Goal: Information Seeking & Learning: Learn about a topic

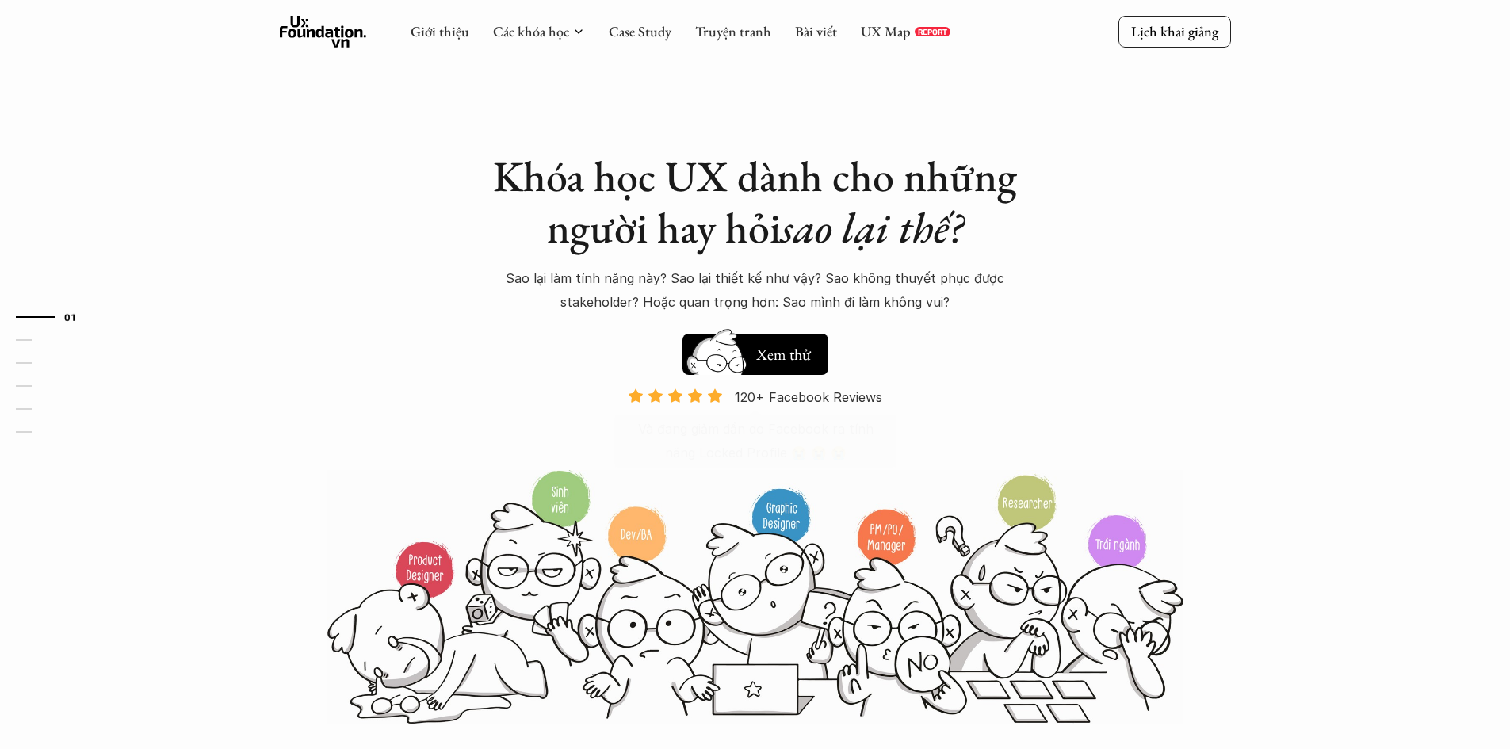
click at [1188, 298] on div "Khóa học UX dành cho những người hay hỏi sao lại thế? Sao lại làm tính năng này…" at bounding box center [755, 362] width 951 height 725
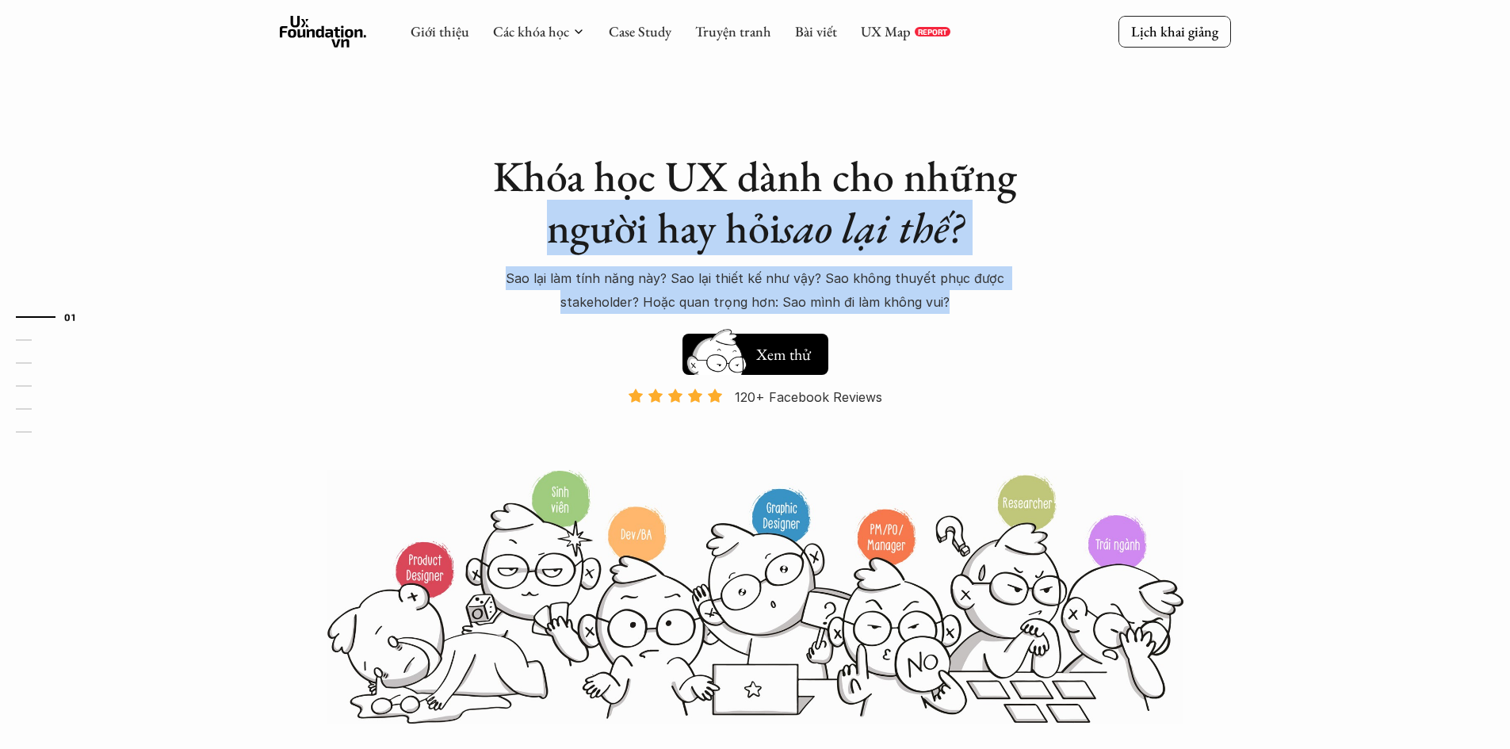
click at [1027, 311] on p "Sao lại làm tính năng này? Sao lại thiết kế như vậy? Sao không thuyết phục được…" at bounding box center [755, 290] width 555 height 48
drag, startPoint x: 683, startPoint y: 252, endPoint x: 293, endPoint y: 229, distance: 391.6
click at [293, 229] on div "Khóa học UX dành cho những người hay hỏi sao lại thế? Sao lại làm tính năng này…" at bounding box center [755, 362] width 951 height 725
click at [1040, 268] on div "Khóa học UX dành cho những người hay hỏi sao lại thế? Sao lại làm tính năng này…" at bounding box center [755, 362] width 951 height 725
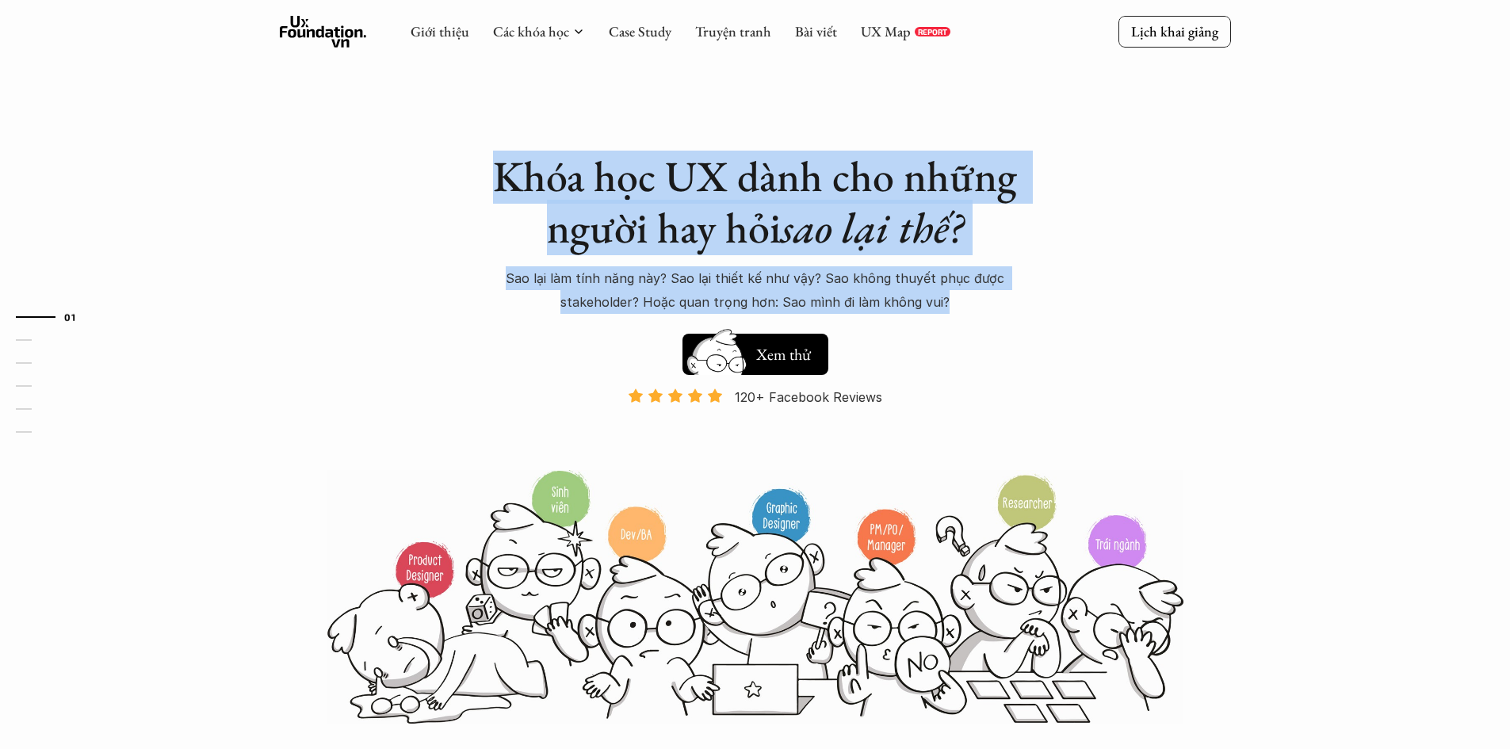
drag, startPoint x: 780, startPoint y: 267, endPoint x: 411, endPoint y: 147, distance: 387.6
click at [397, 129] on div "Khóa học UX dành cho những người hay hỏi sao lại thế? Sao lại làm tính năng này…" at bounding box center [755, 362] width 951 height 725
click at [995, 243] on h1 "Khóa học UX dành cho những người hay hỏi sao lại thế?" at bounding box center [755, 202] width 555 height 103
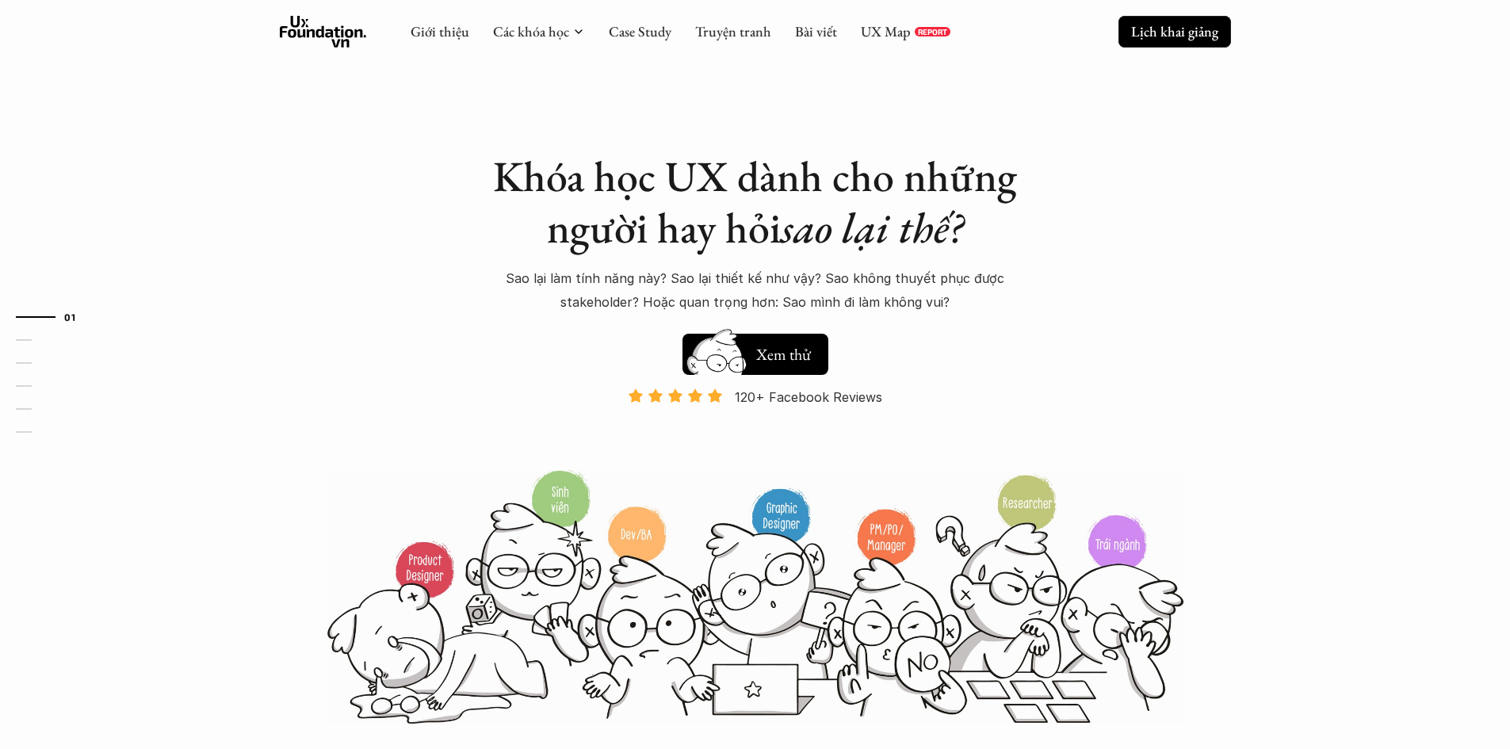
click at [1165, 29] on p "Lịch khai giảng" at bounding box center [1174, 31] width 87 height 18
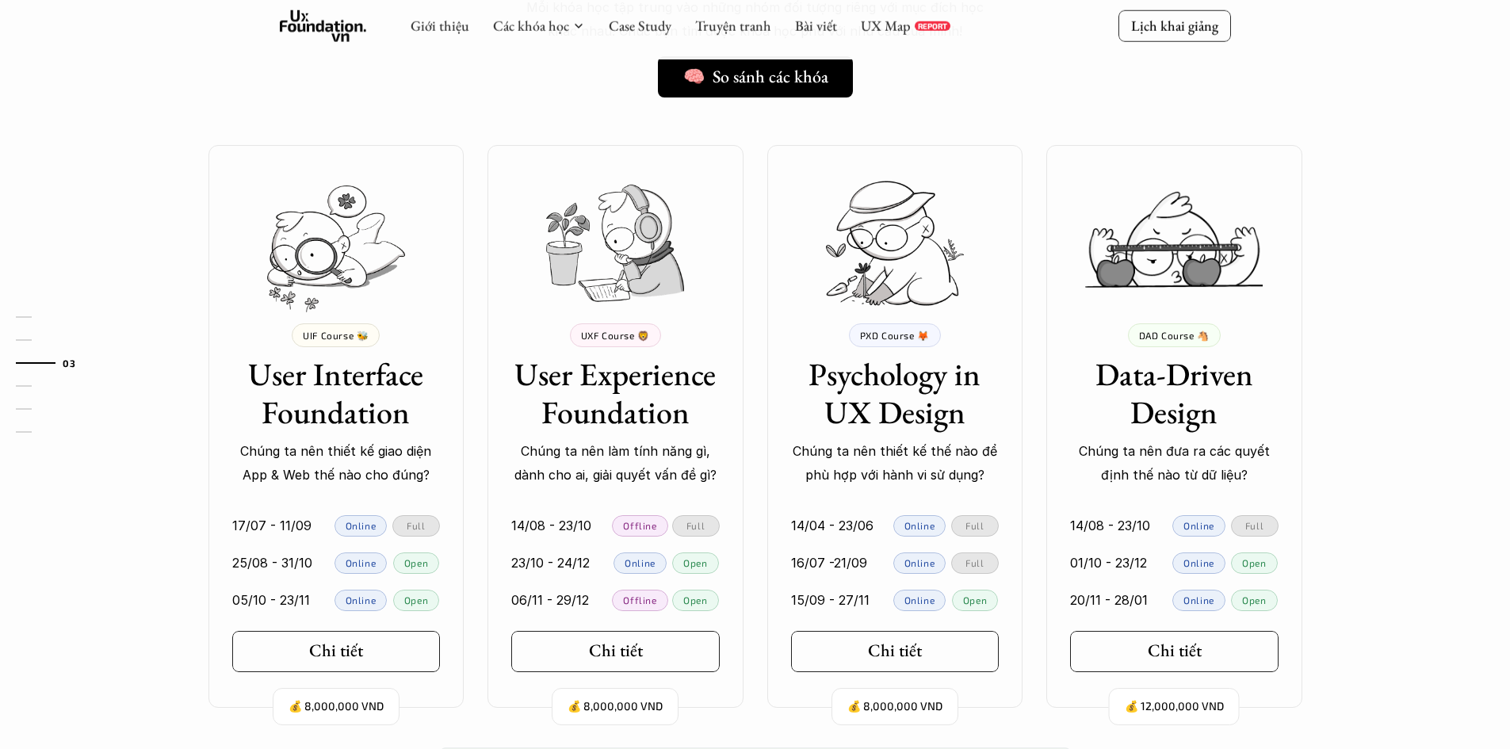
scroll to position [1468, 0]
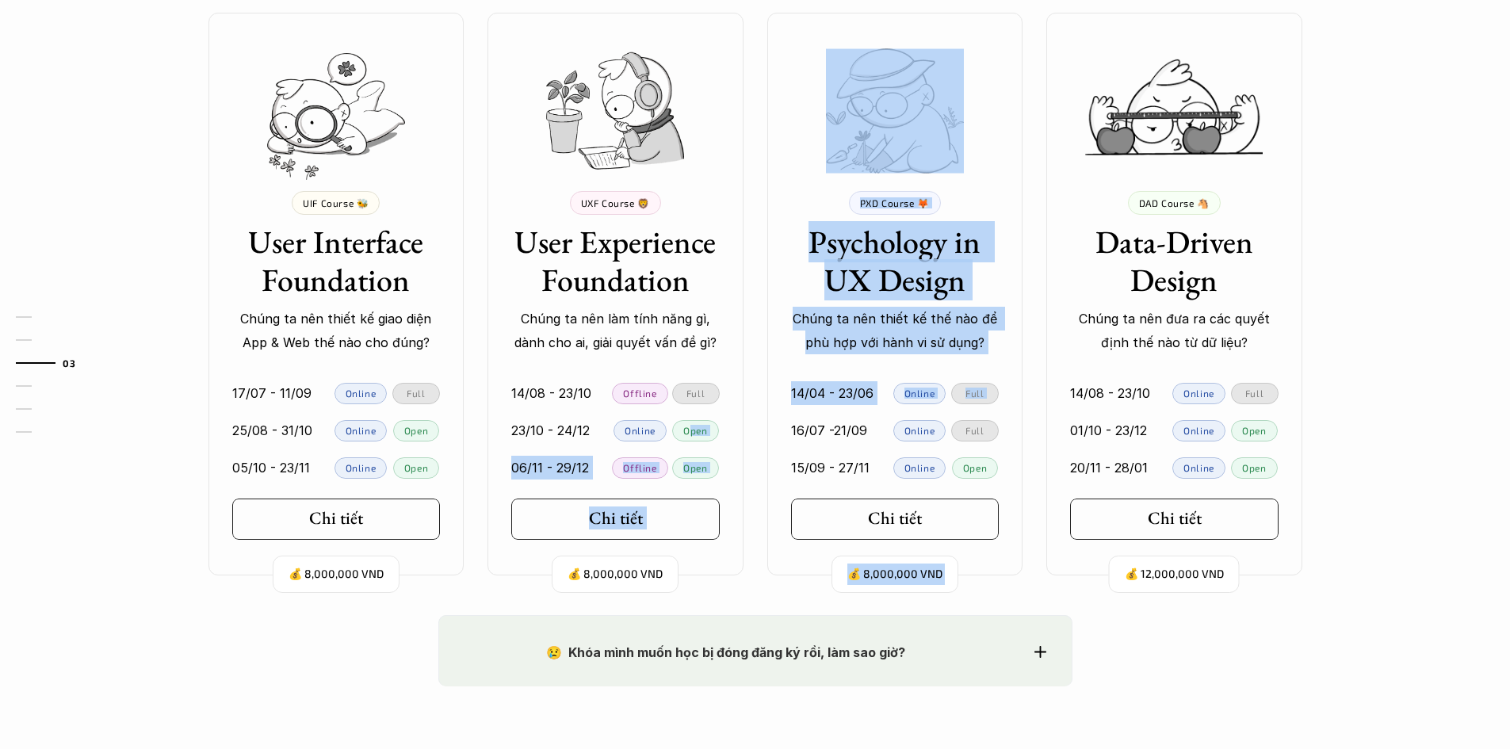
drag, startPoint x: 693, startPoint y: 428, endPoint x: 760, endPoint y: 419, distance: 67.3
click at [760, 419] on div "💰 8,000,000 VND UIF Course 🐝 User Interface Foundation Chúng ta nên thiết kế gi…" at bounding box center [756, 294] width 1142 height 563
click at [739, 429] on link "23/10 - 24/12 Online Open" at bounding box center [616, 430] width 256 height 37
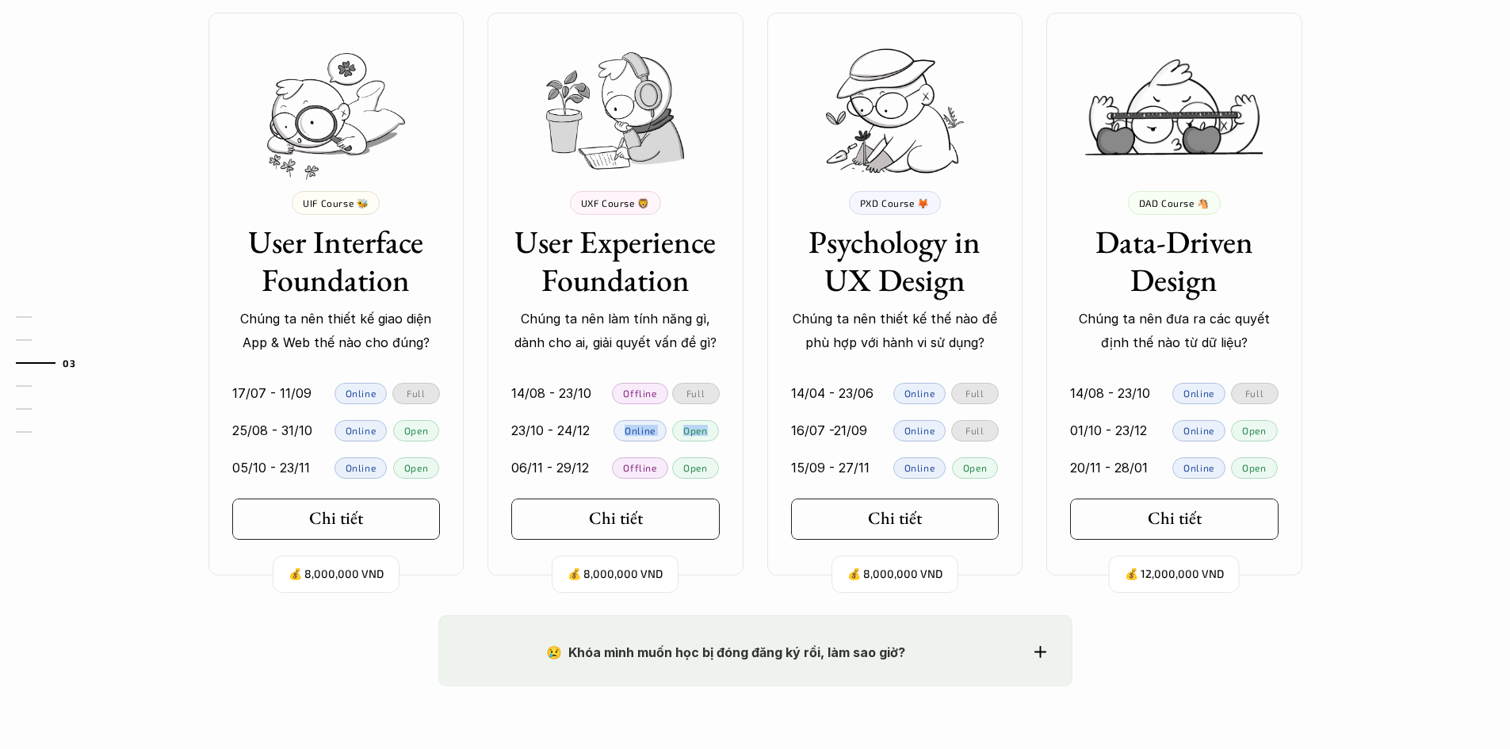
drag, startPoint x: 626, startPoint y: 431, endPoint x: 736, endPoint y: 426, distance: 109.6
click at [736, 426] on link "23/10 - 24/12 Online Open" at bounding box center [616, 430] width 256 height 37
click at [722, 429] on link "23/10 - 24/12 Online Open" at bounding box center [616, 430] width 256 height 37
drag, startPoint x: 511, startPoint y: 429, endPoint x: 718, endPoint y: 421, distance: 207.1
click at [718, 421] on div "23/10 - 24/12 Online Open" at bounding box center [615, 430] width 209 height 21
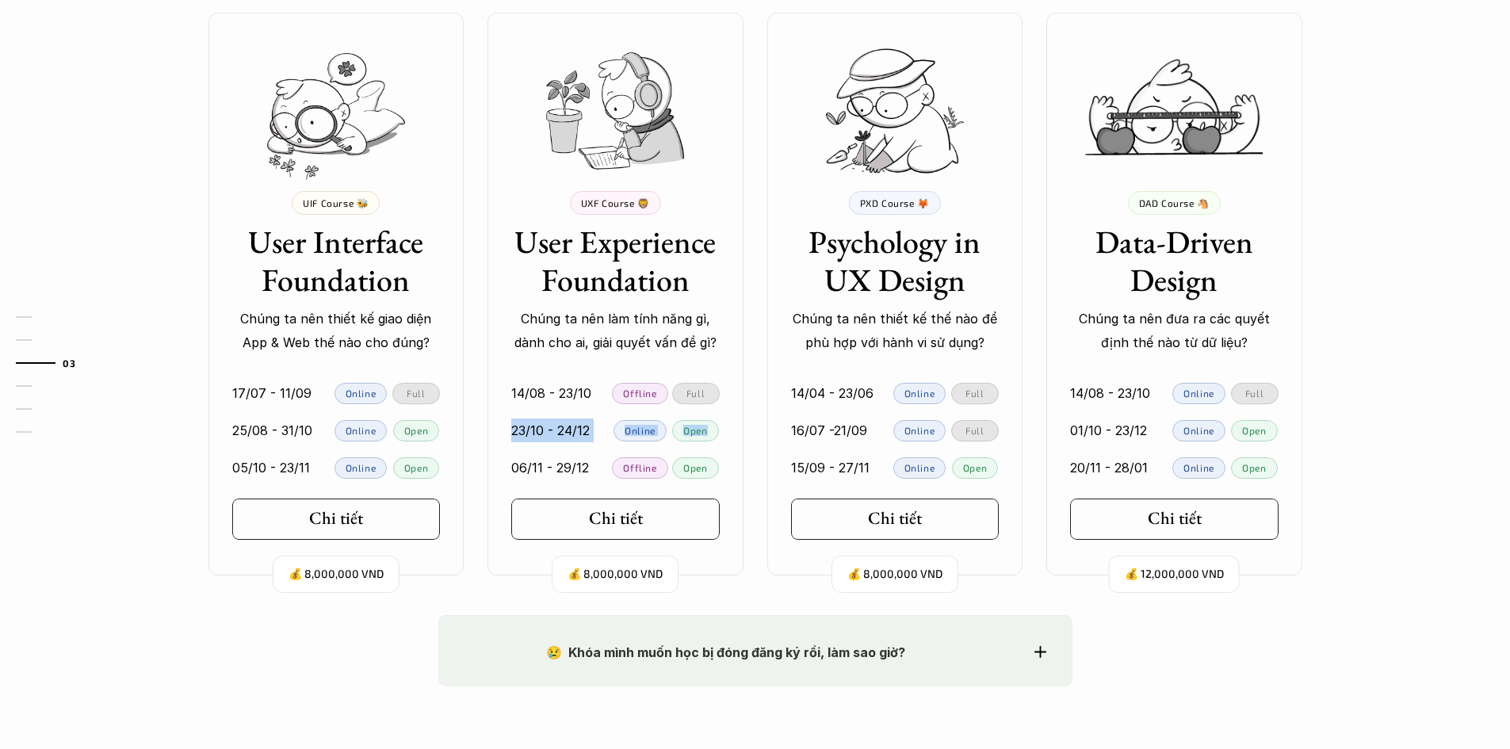
click at [709, 433] on div "Open" at bounding box center [695, 430] width 46 height 21
drag, startPoint x: 501, startPoint y: 423, endPoint x: 741, endPoint y: 419, distance: 239.5
click at [741, 419] on link "23/10 - 24/12 Online Open" at bounding box center [616, 430] width 256 height 37
click at [724, 423] on link "23/10 - 24/12 Online Open" at bounding box center [616, 430] width 256 height 37
click at [625, 522] on h5 "Chi tiết" at bounding box center [610, 518] width 54 height 21
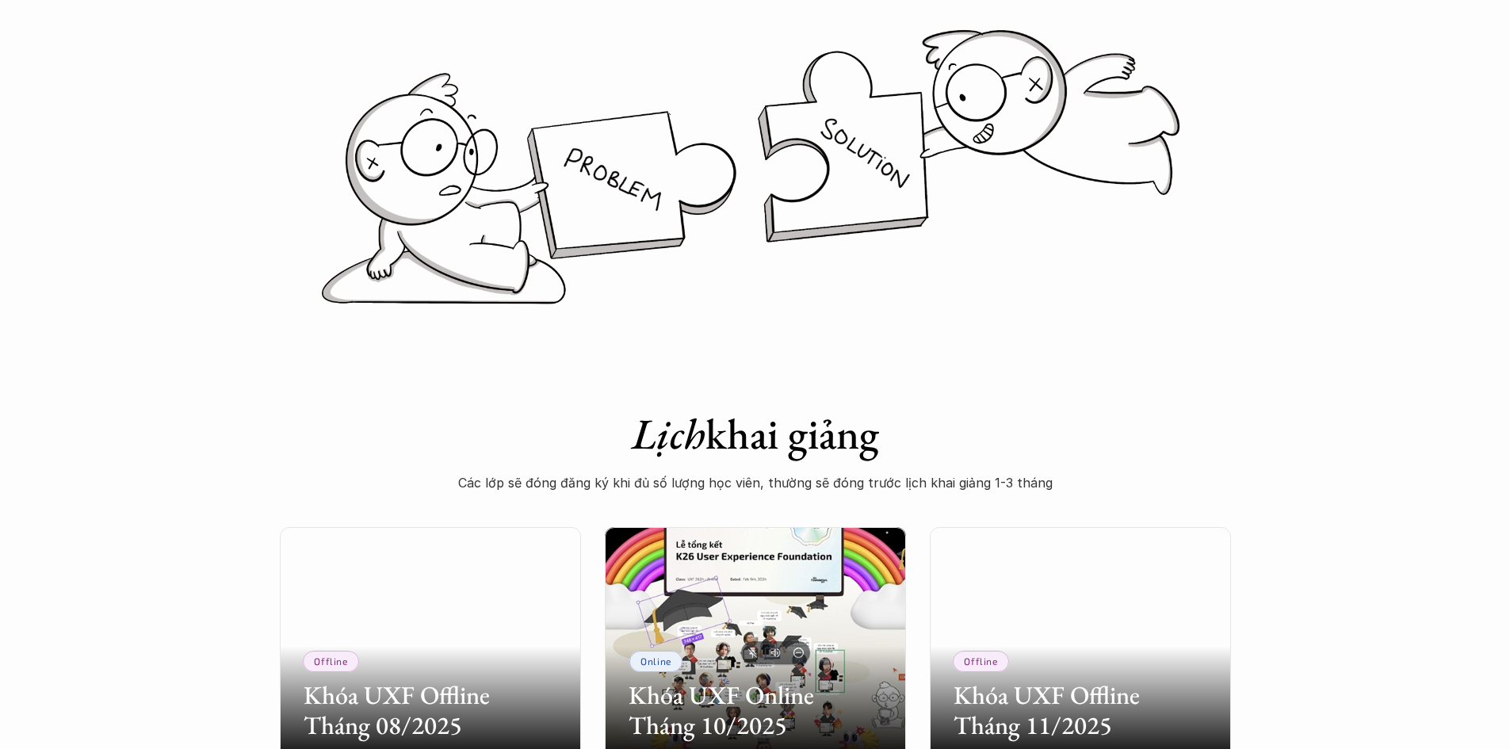
scroll to position [529, 0]
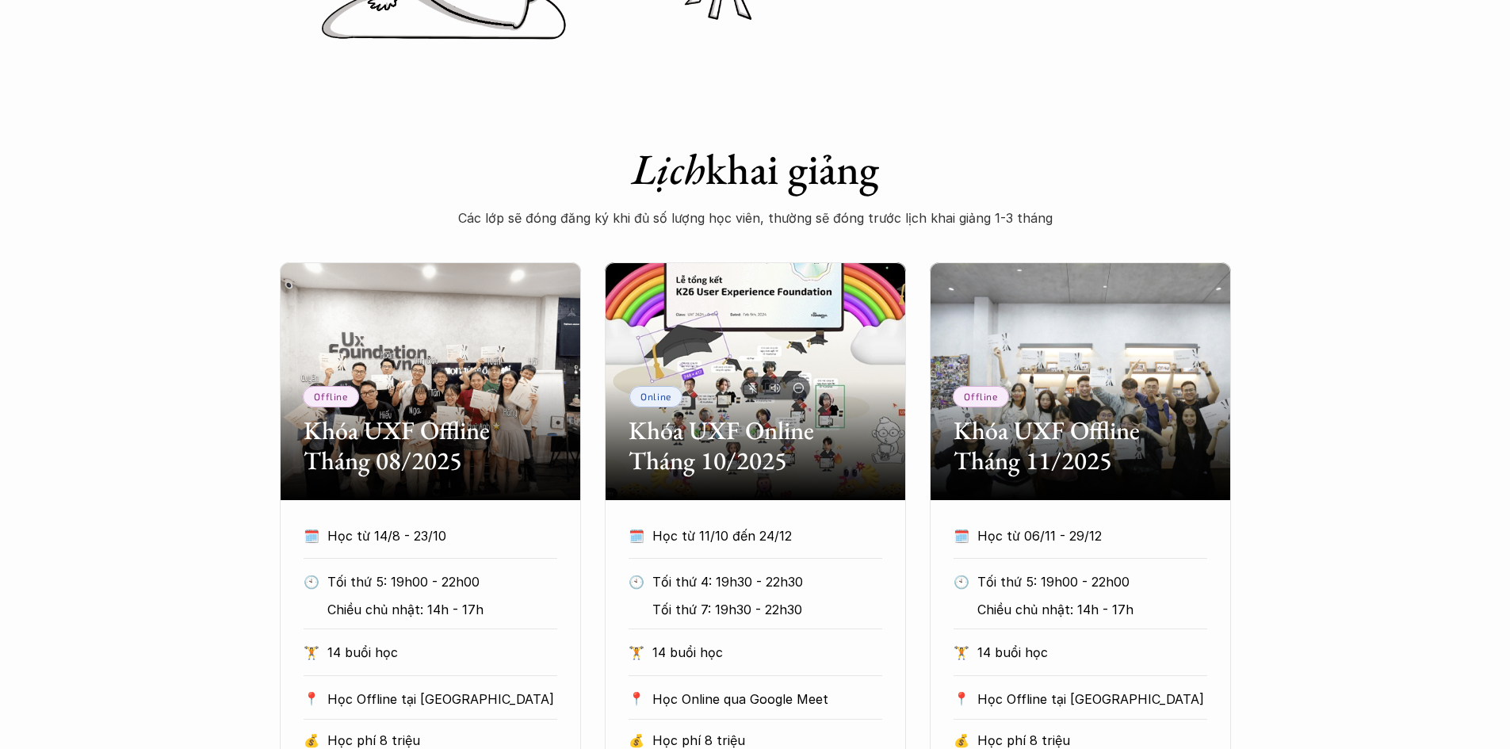
click at [921, 434] on div "Offline Khóa UXF Offline Tháng 08/2025 🗓️ Học từ 14/8 - 23/10 🕙 Tối thứ 5: 19h0…" at bounding box center [755, 556] width 951 height 588
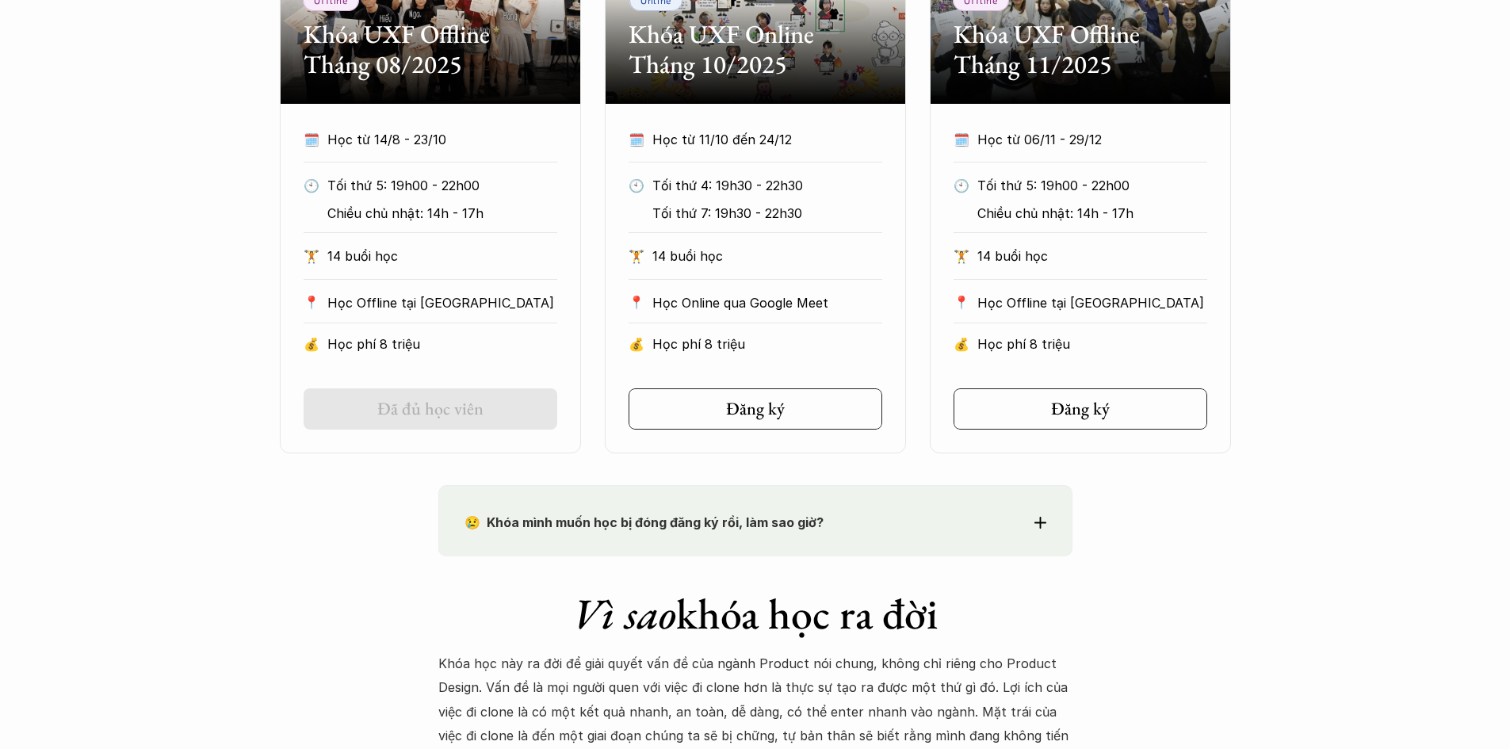
click at [921, 434] on div "Offline Khóa UXF Offline Tháng 08/2025 🗓️ Học từ 14/8 - 23/10 🕙 Tối thứ 5: 19h0…" at bounding box center [755, 160] width 951 height 588
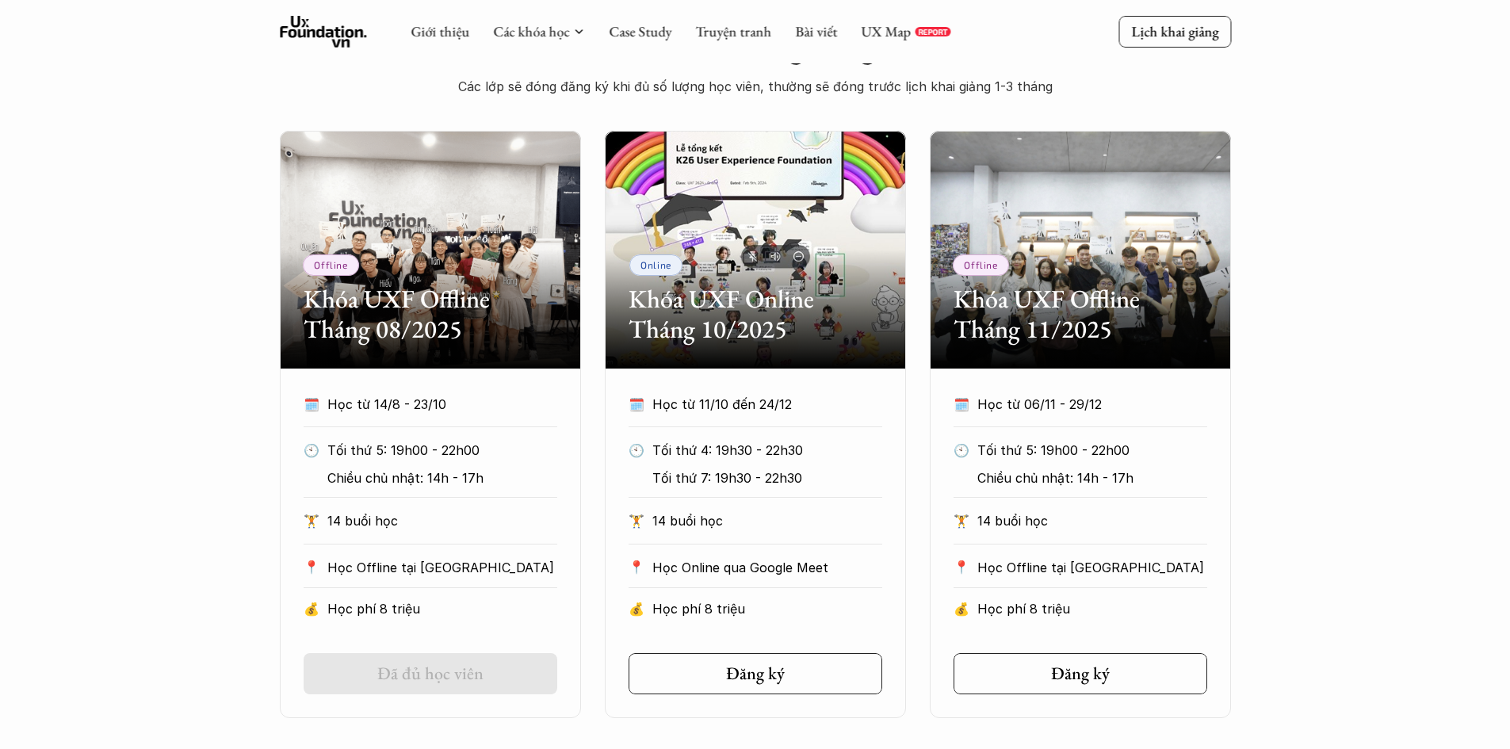
click at [921, 434] on div "Offline Khóa UXF Offline Tháng 08/2025 🗓️ Học từ 14/8 - 23/10 🕙 Tối thứ 5: 19h0…" at bounding box center [755, 425] width 951 height 588
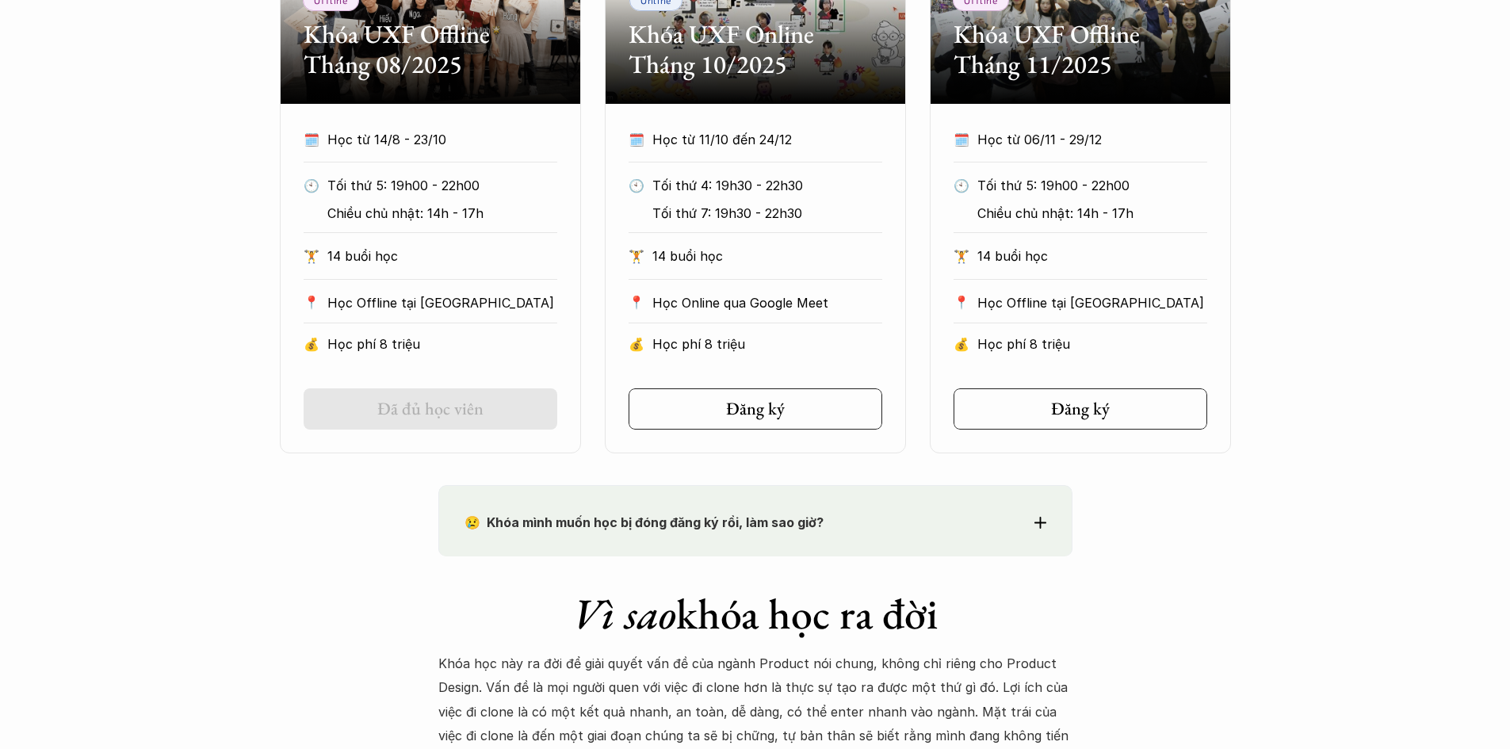
click at [921, 434] on div "Offline Khóa UXF Offline Tháng 08/2025 🗓️ Học từ 14/8 - 23/10 🕙 Tối thứ 5: 19h0…" at bounding box center [755, 160] width 951 height 588
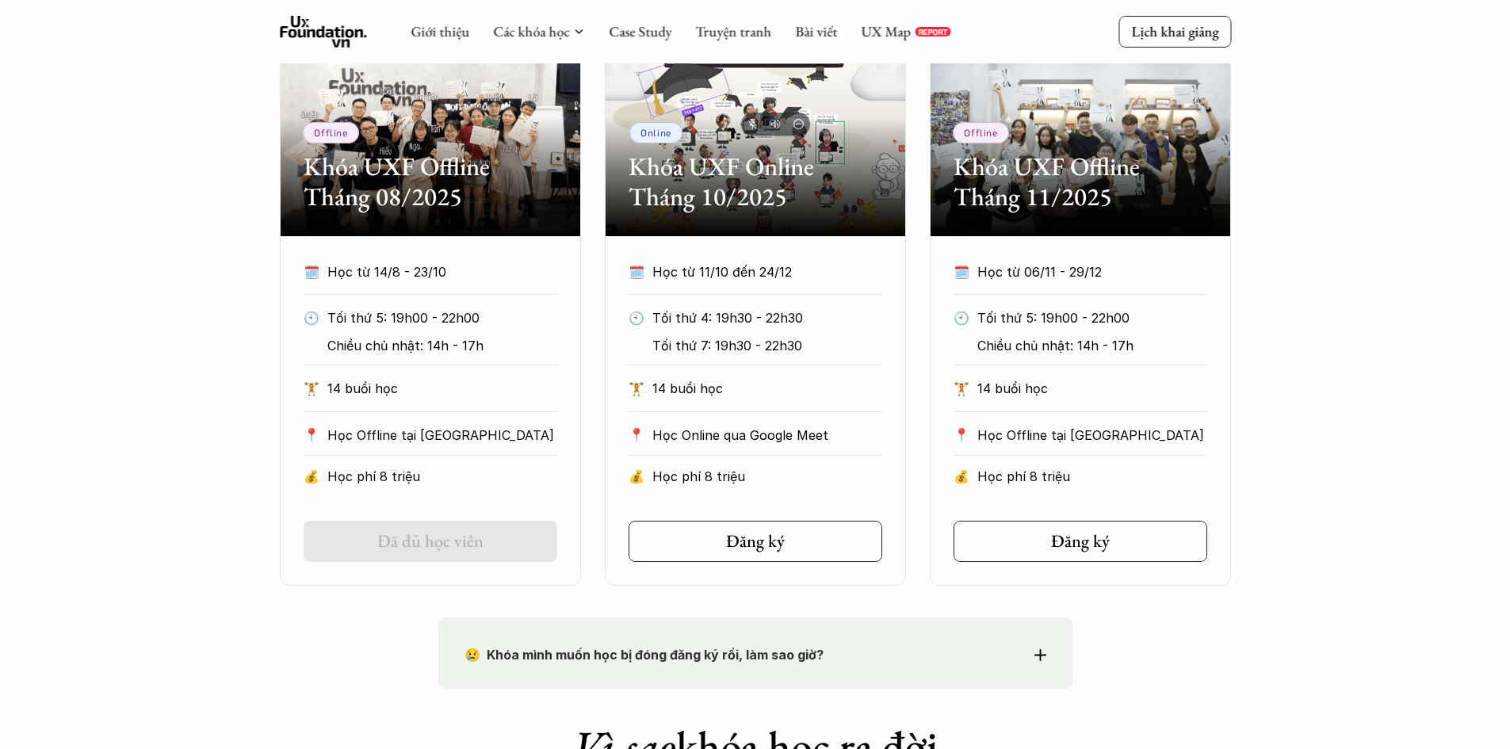
click at [921, 434] on div "Offline Khóa UXF Offline Tháng 08/2025 🗓️ Học từ 14/8 - 23/10 🕙 Tối thứ 5: 19h0…" at bounding box center [755, 292] width 951 height 588
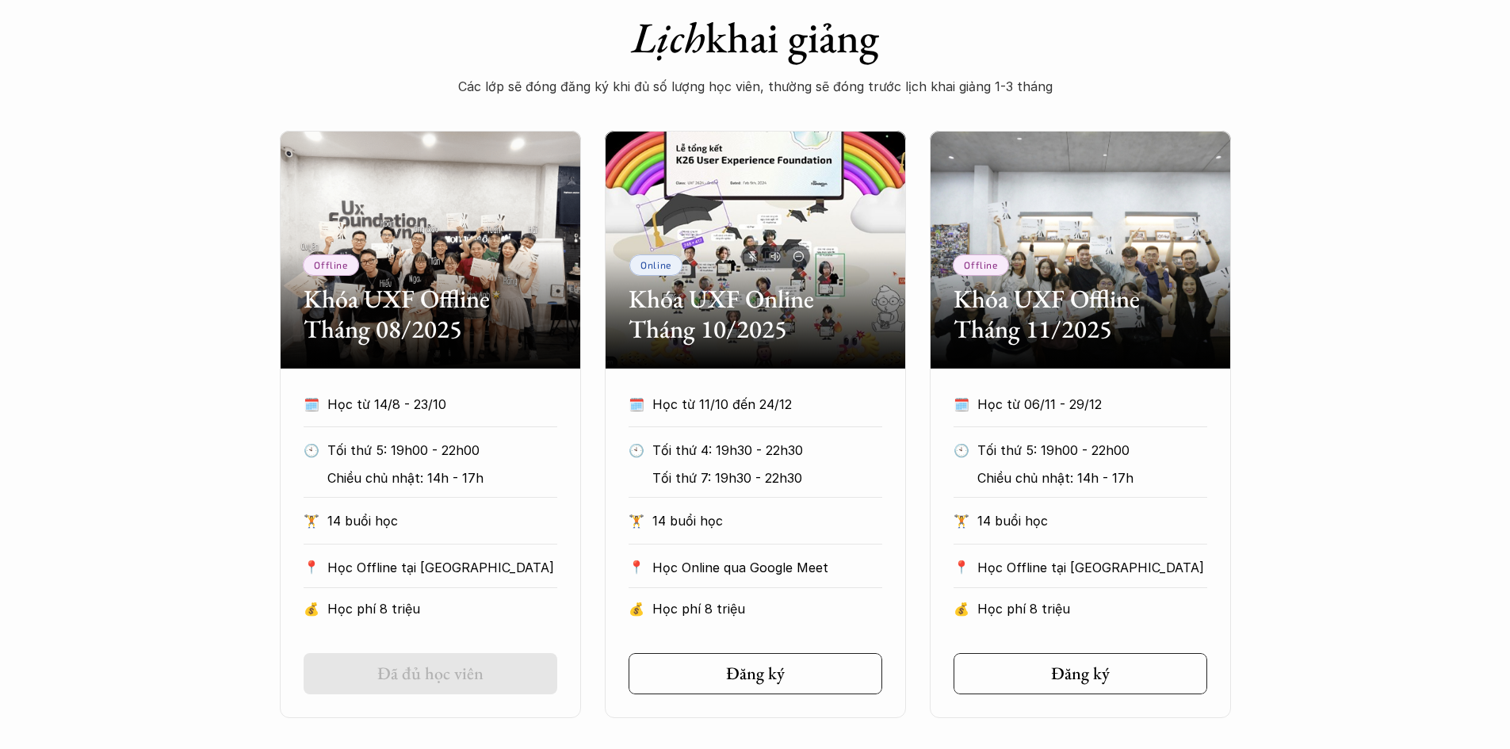
click at [921, 434] on div "Offline Khóa UXF Offline Tháng 08/2025 🗓️ Học từ 14/8 - 23/10 🕙 Tối thứ 5: 19h0…" at bounding box center [755, 425] width 951 height 588
click at [918, 520] on div "Offline Khóa UXF Offline Tháng 08/2025 🗓️ Học từ 14/8 - 23/10 🕙 Tối thứ 5: 19h0…" at bounding box center [755, 425] width 951 height 588
click at [817, 252] on div "Online Khóa UXF Online Tháng 10/2025" at bounding box center [755, 250] width 301 height 238
click at [720, 312] on h2 "Khóa UXF Online Tháng 10/2025" at bounding box center [756, 314] width 254 height 61
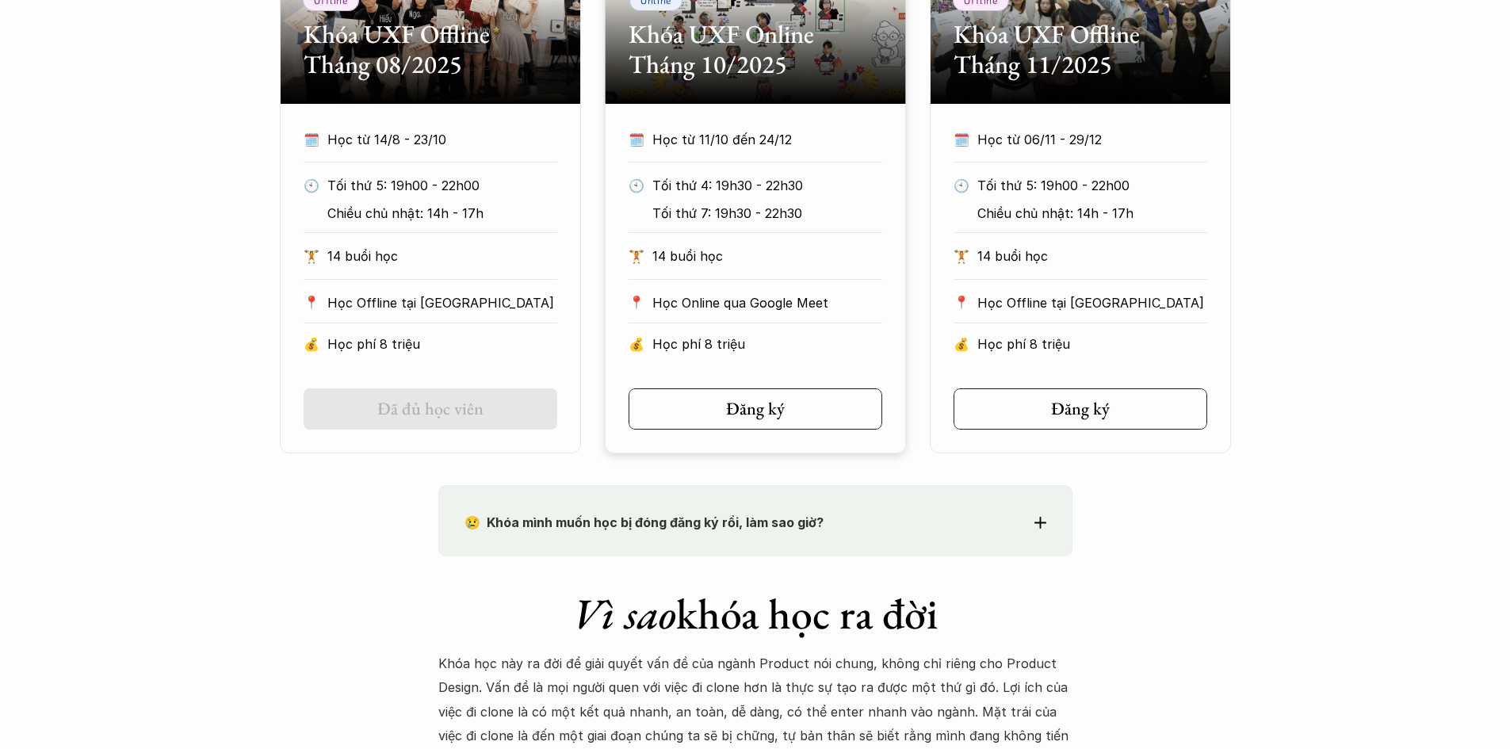
scroll to position [1322, 0]
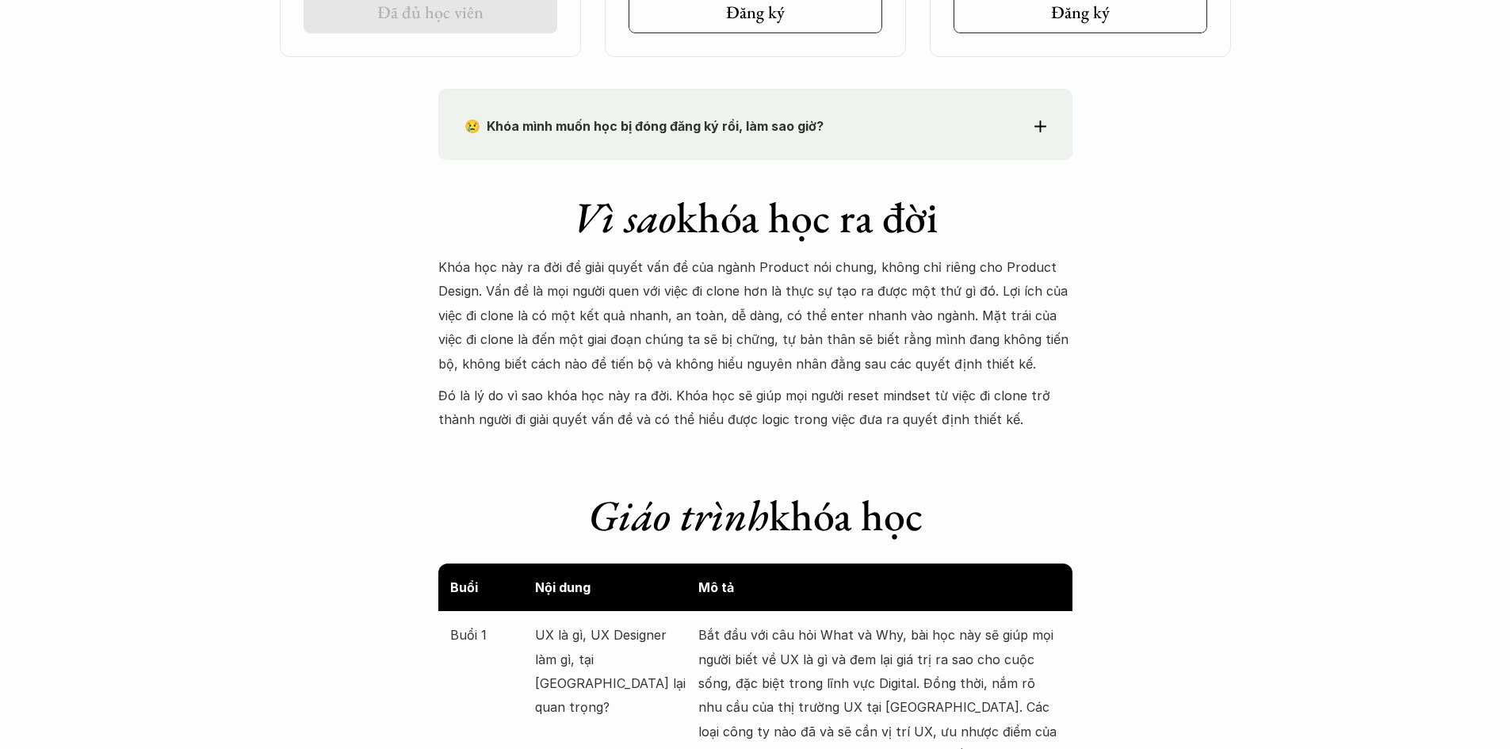
click at [885, 354] on p "Khóa học này ra đời để giải quyết vấn đề của ngành Product nói chung, không chỉ…" at bounding box center [755, 315] width 634 height 121
click at [873, 349] on p "Khóa học này ra đời để giải quyết vấn đề của ngành Product nói chung, không chỉ…" at bounding box center [755, 315] width 634 height 121
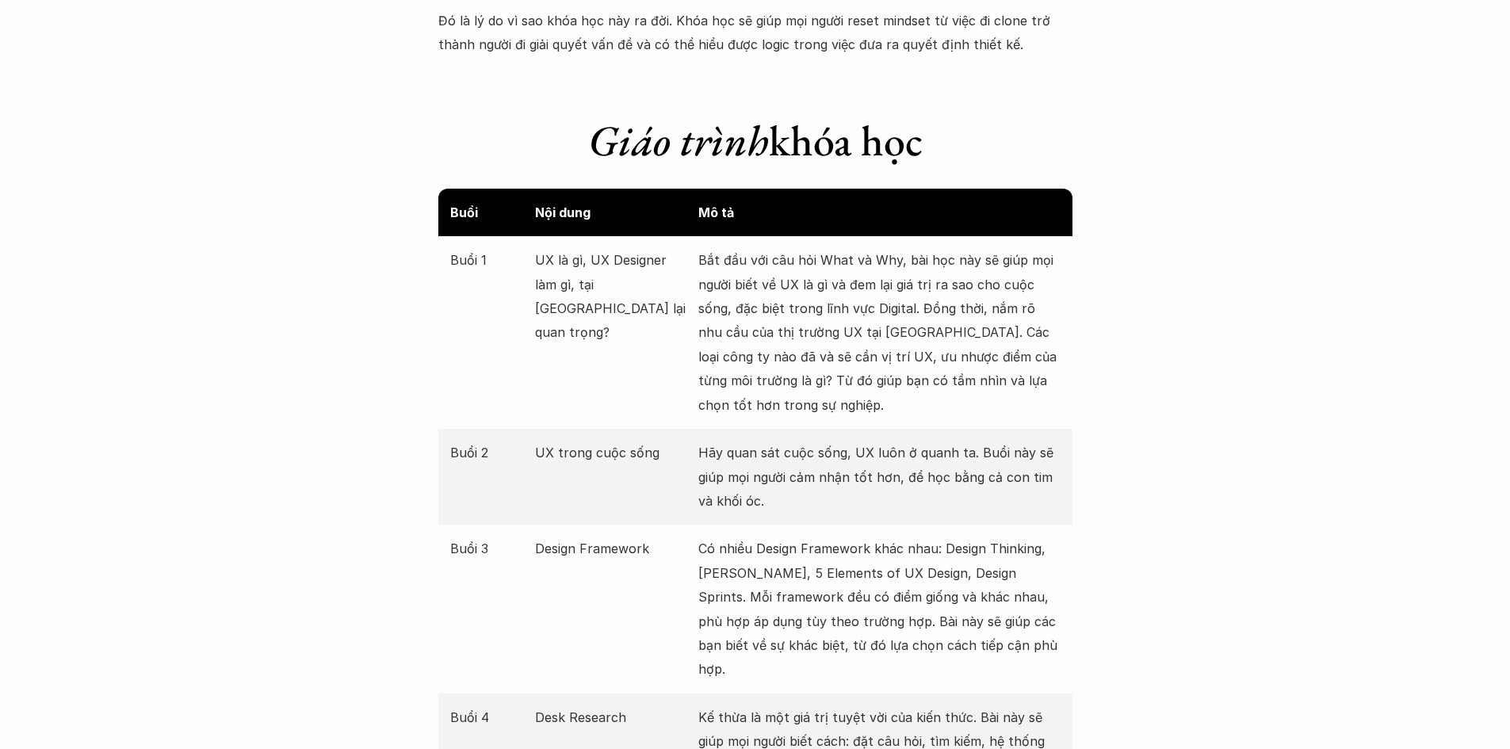
scroll to position [1718, 0]
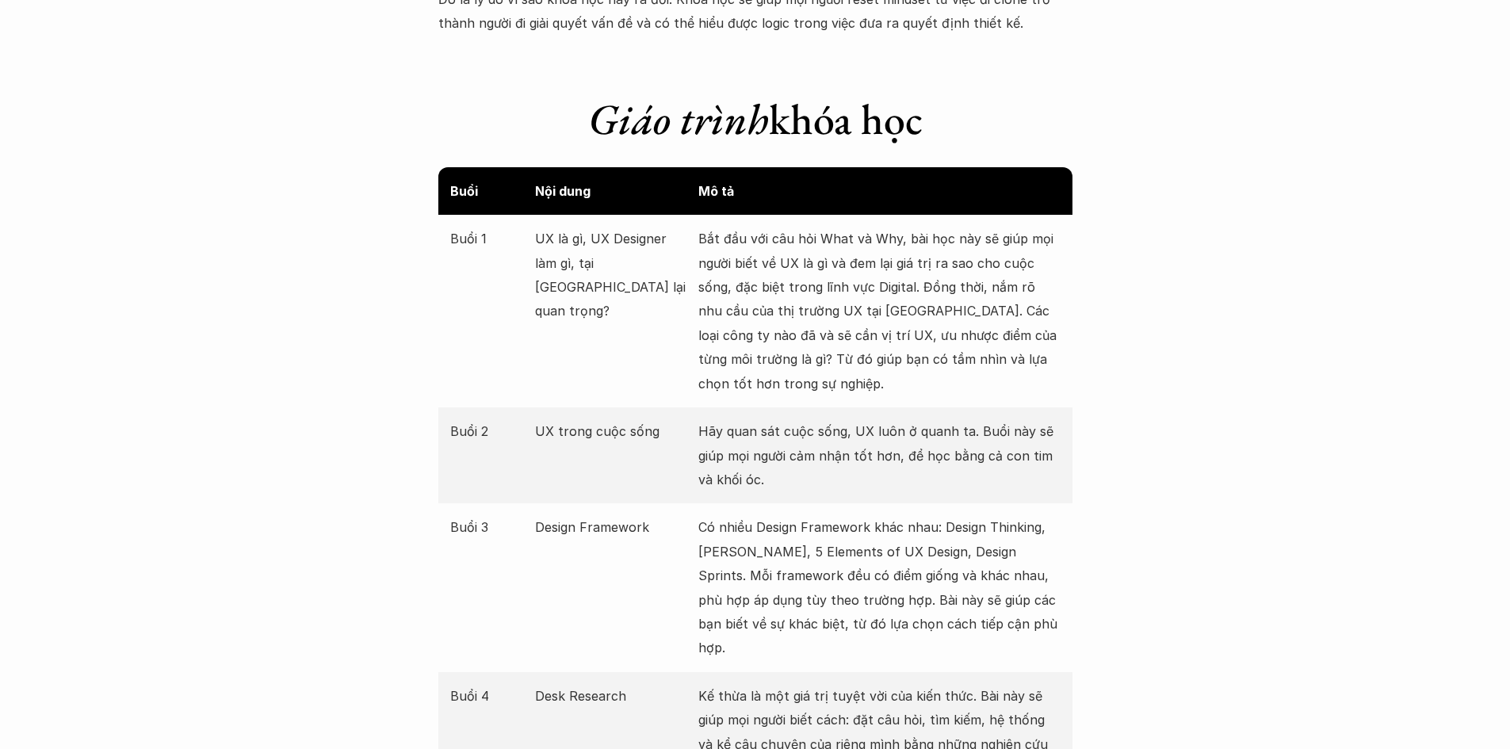
click at [955, 348] on p "Bắt đầu với câu hỏi What và Why, bài học này sẽ giúp mọi người biết về UX là gì…" at bounding box center [879, 311] width 362 height 169
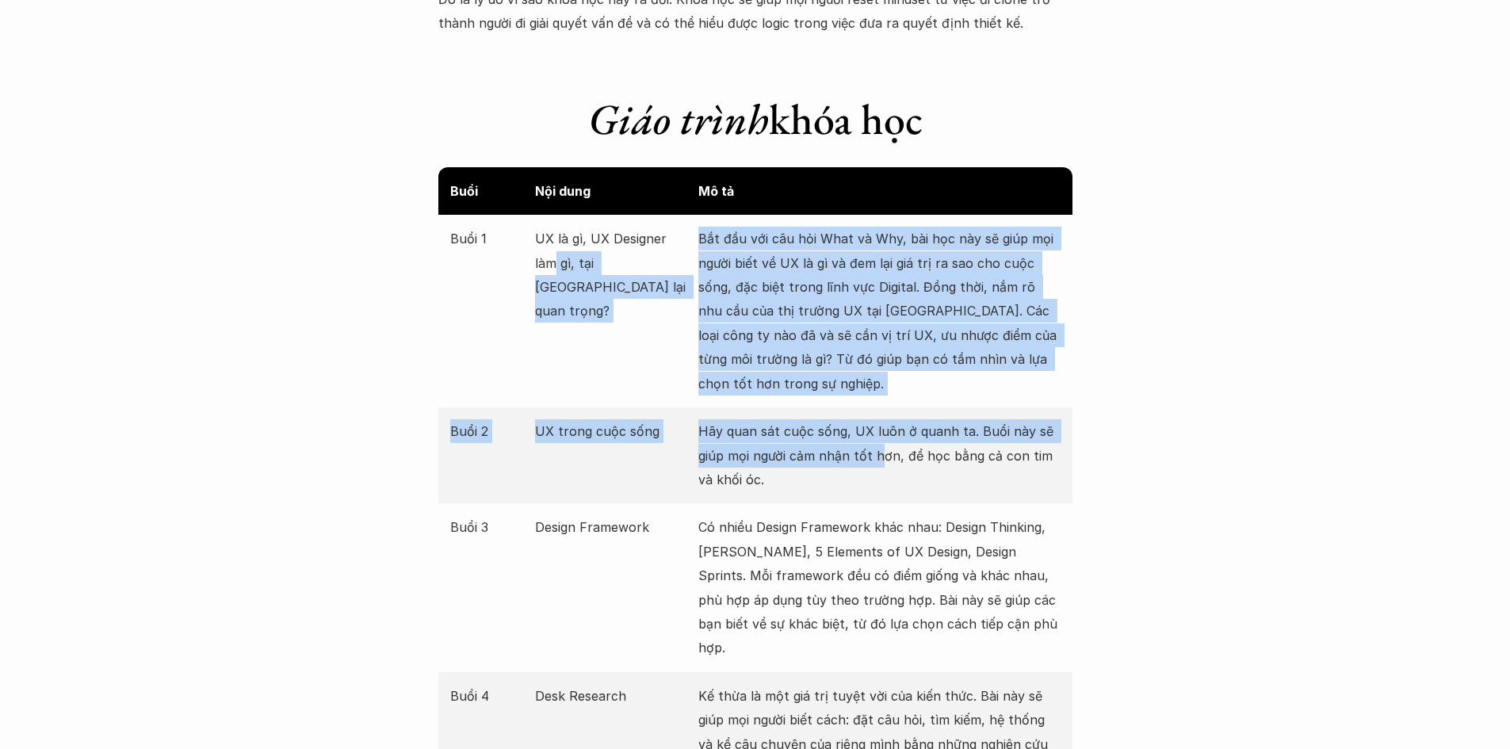
drag, startPoint x: 716, startPoint y: 266, endPoint x: 924, endPoint y: 488, distance: 304.6
click at [925, 491] on p "Hãy quan sát cuộc sống, UX luôn ở quanh ta. Buổi này sẽ giúp mọi người cảm nhận…" at bounding box center [879, 455] width 362 height 72
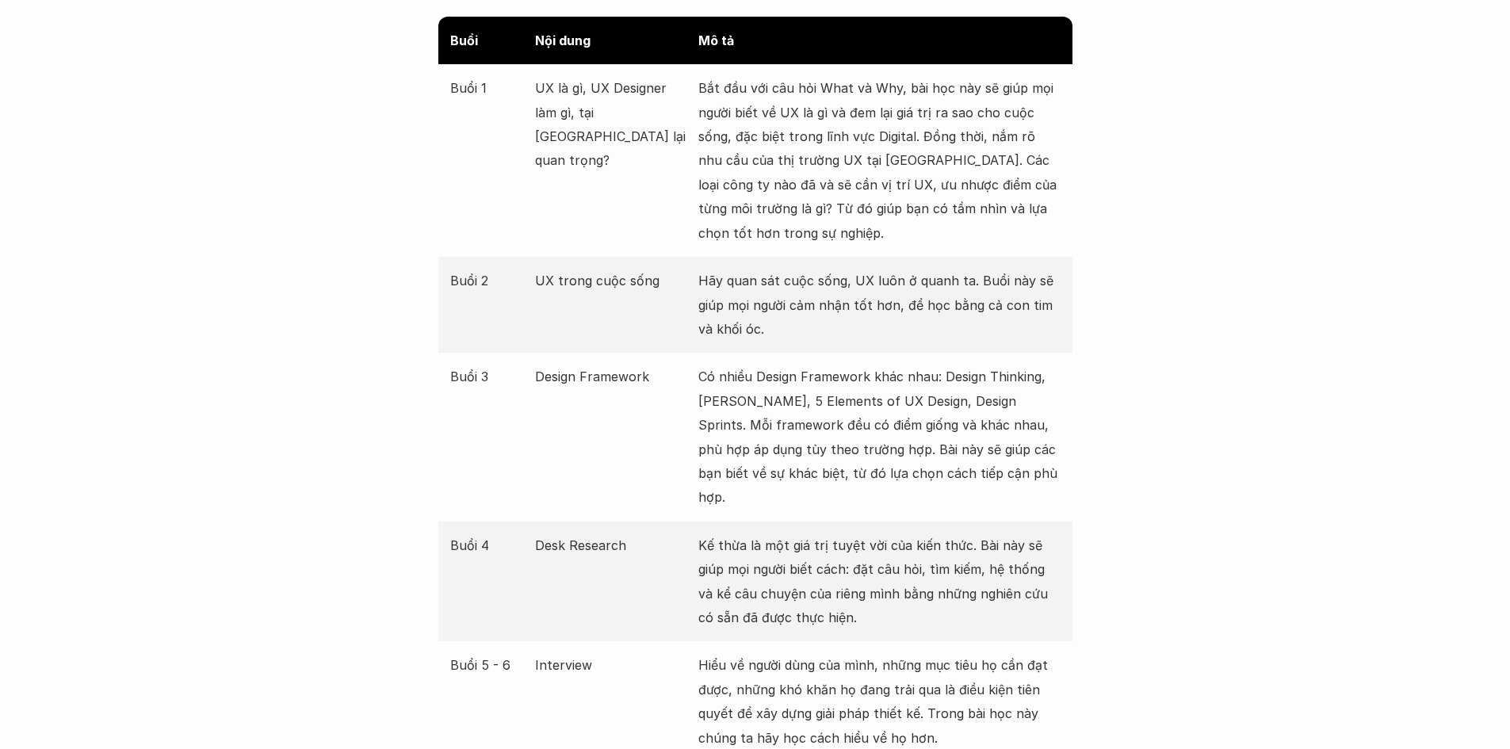
scroll to position [1982, 0]
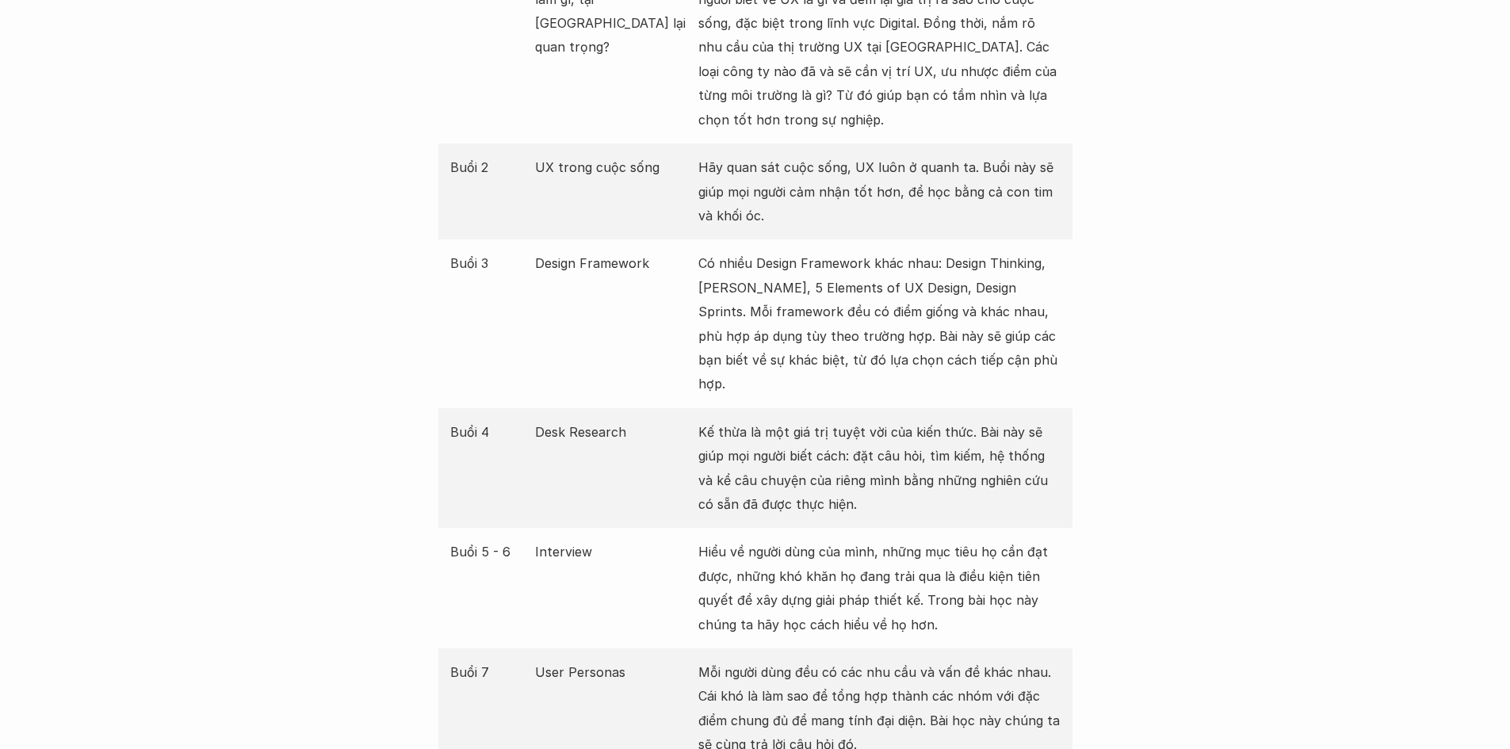
click at [955, 420] on p "Kế thừa là một giá trị tuyệt vời của kiến thức. Bài này sẽ giúp mọi người biết …" at bounding box center [879, 468] width 362 height 97
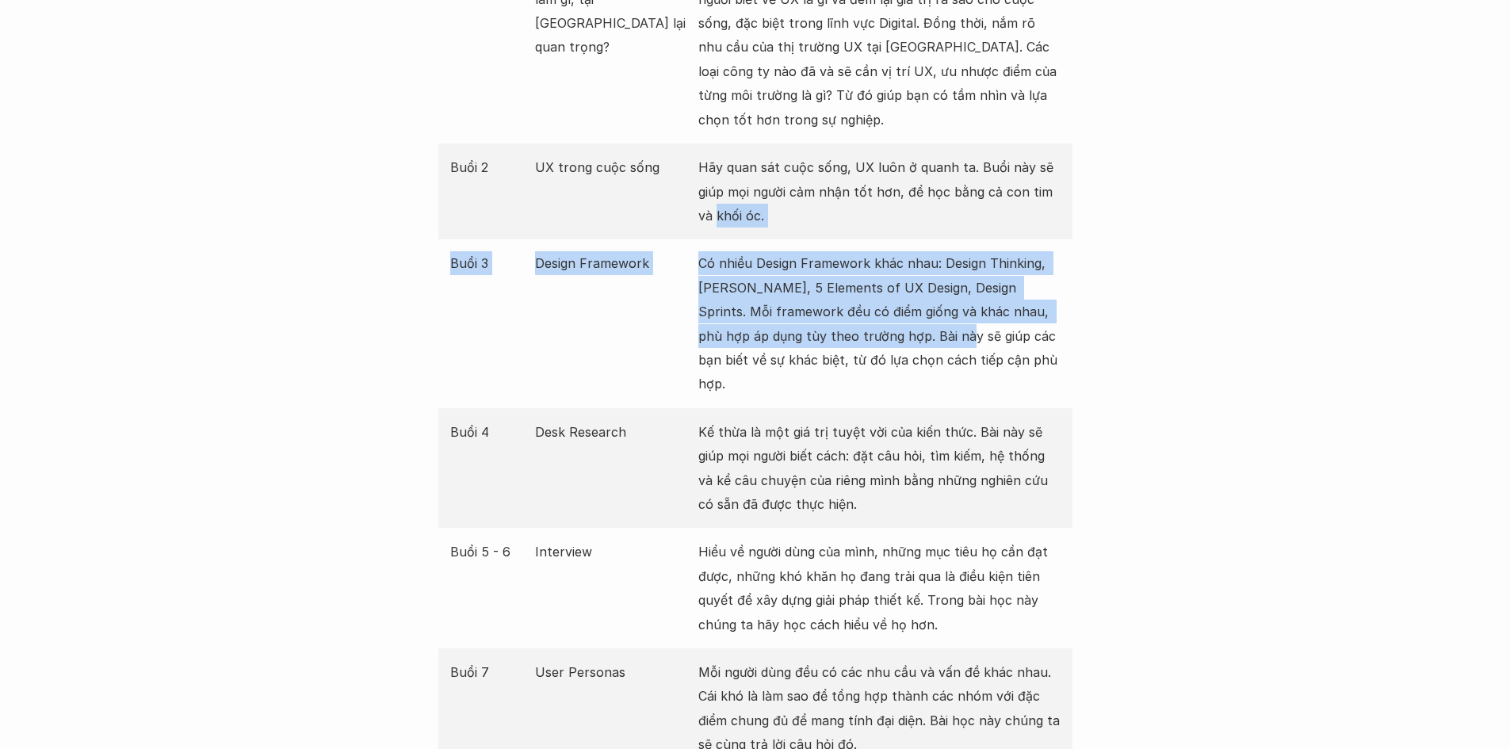
drag, startPoint x: 738, startPoint y: 265, endPoint x: 1031, endPoint y: 369, distance: 310.7
click at [998, 362] on div "Buổi Nội dung Mô tả Buổi 1 UX là gì, UX Designer làm gì, tại [GEOGRAPHIC_DATA] …" at bounding box center [755, 564] width 634 height 1322
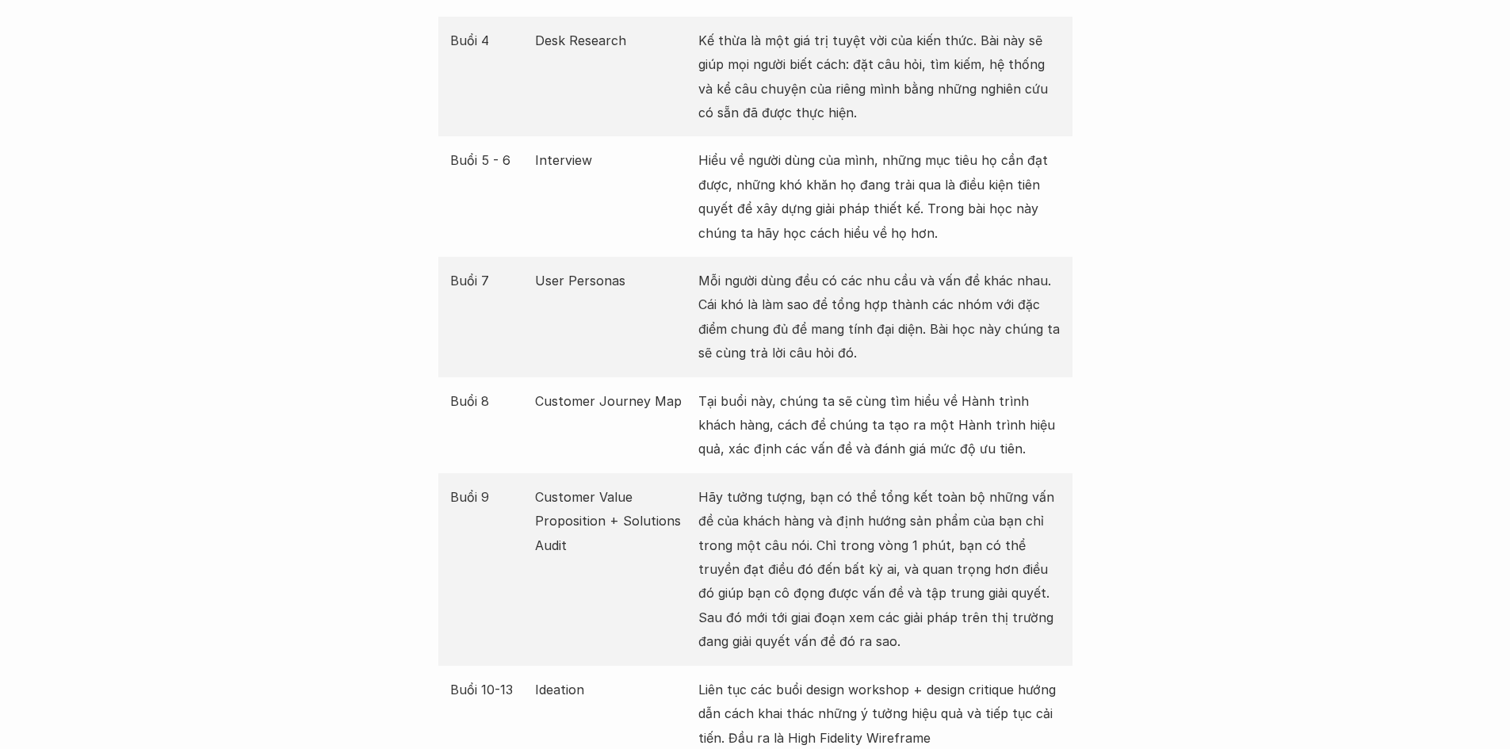
scroll to position [2511, 0]
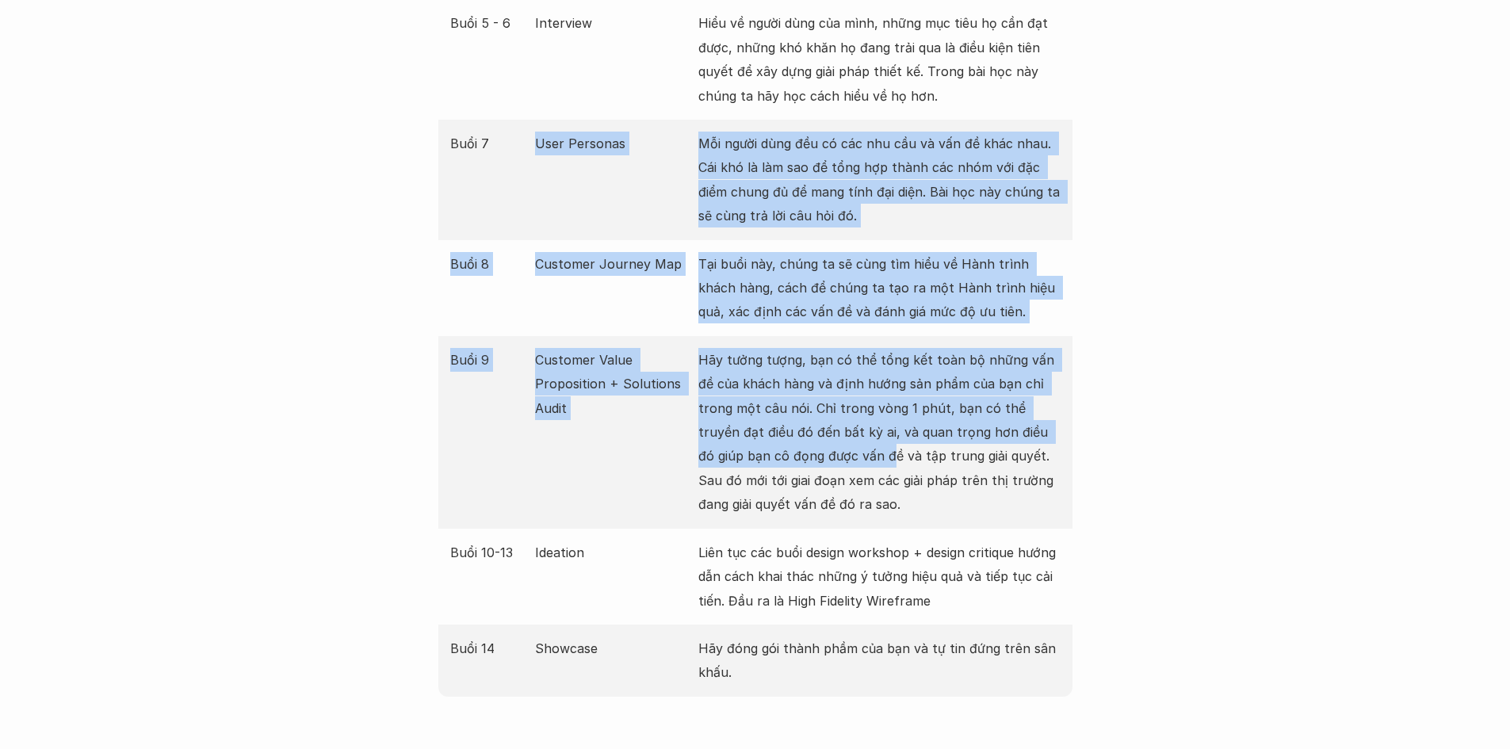
drag, startPoint x: 512, startPoint y: 212, endPoint x: 882, endPoint y: 490, distance: 462.7
click at [845, 462] on div "Buổi Nội dung Mô tả Buổi 1 UX là gì, UX Designer làm gì, tại [GEOGRAPHIC_DATA] …" at bounding box center [755, 35] width 634 height 1322
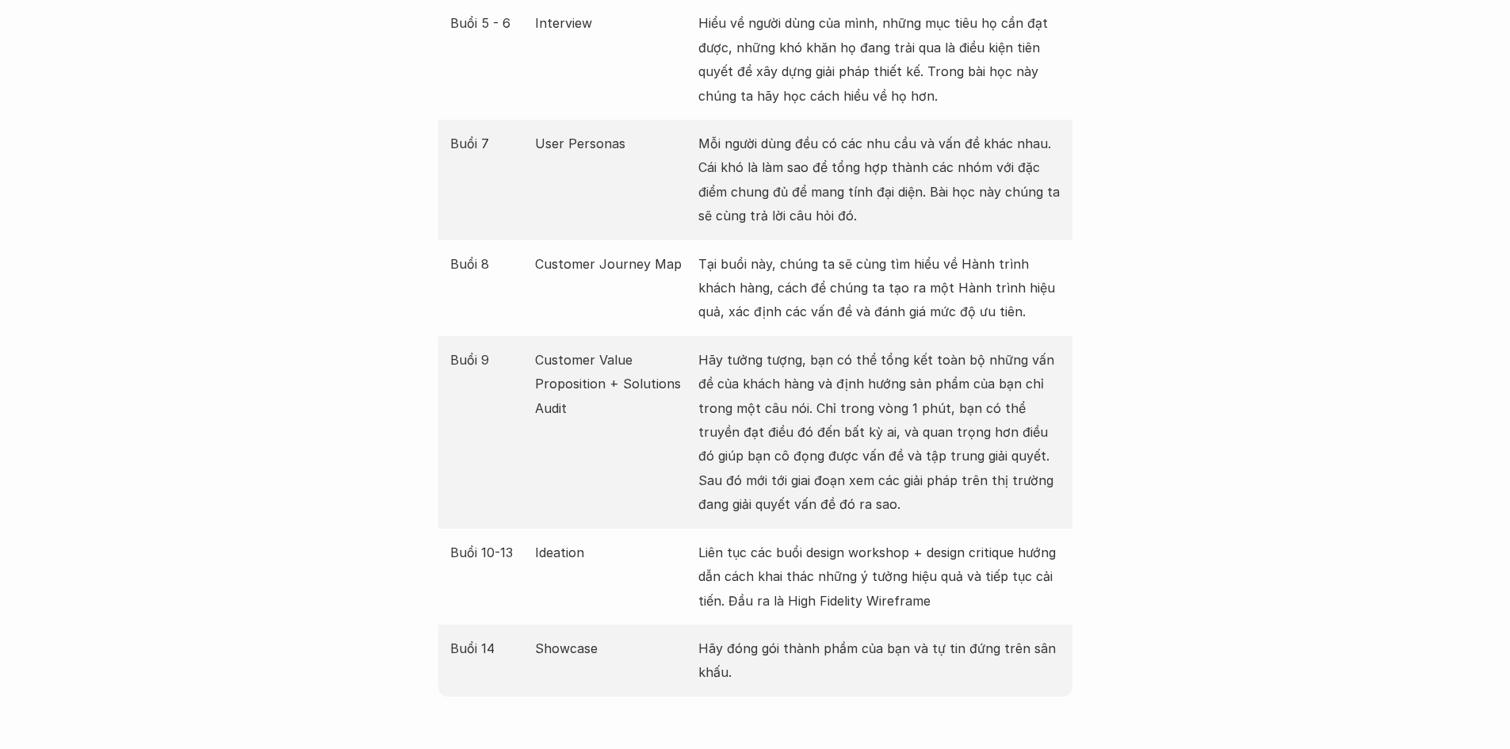
click at [985, 496] on div "Buổi 9 Customer Value Proposition + Solutions Audit Hãy tưởng tượng, bạn có thể…" at bounding box center [755, 432] width 634 height 193
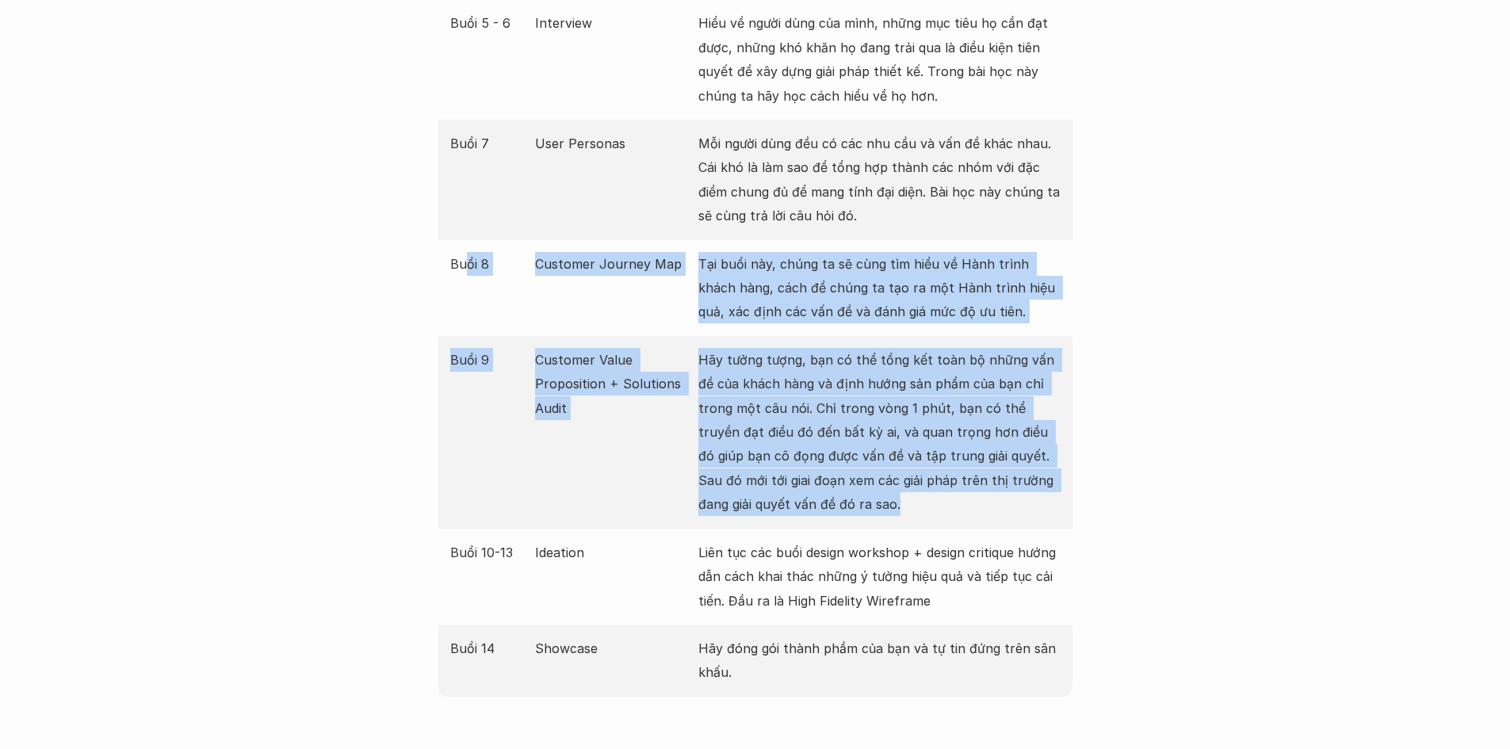
drag, startPoint x: 959, startPoint y: 485, endPoint x: 465, endPoint y: 282, distance: 534.0
click at [465, 282] on div "Buổi Nội dung Mô tả Buổi 1 UX là gì, UX Designer làm gì, tại [GEOGRAPHIC_DATA] …" at bounding box center [755, 35] width 634 height 1322
click at [484, 287] on div "Buổi 8 Customer Journey Map Tại buổi này, chúng ta sẽ cùng tìm hiểu về Hành trì…" at bounding box center [755, 288] width 634 height 96
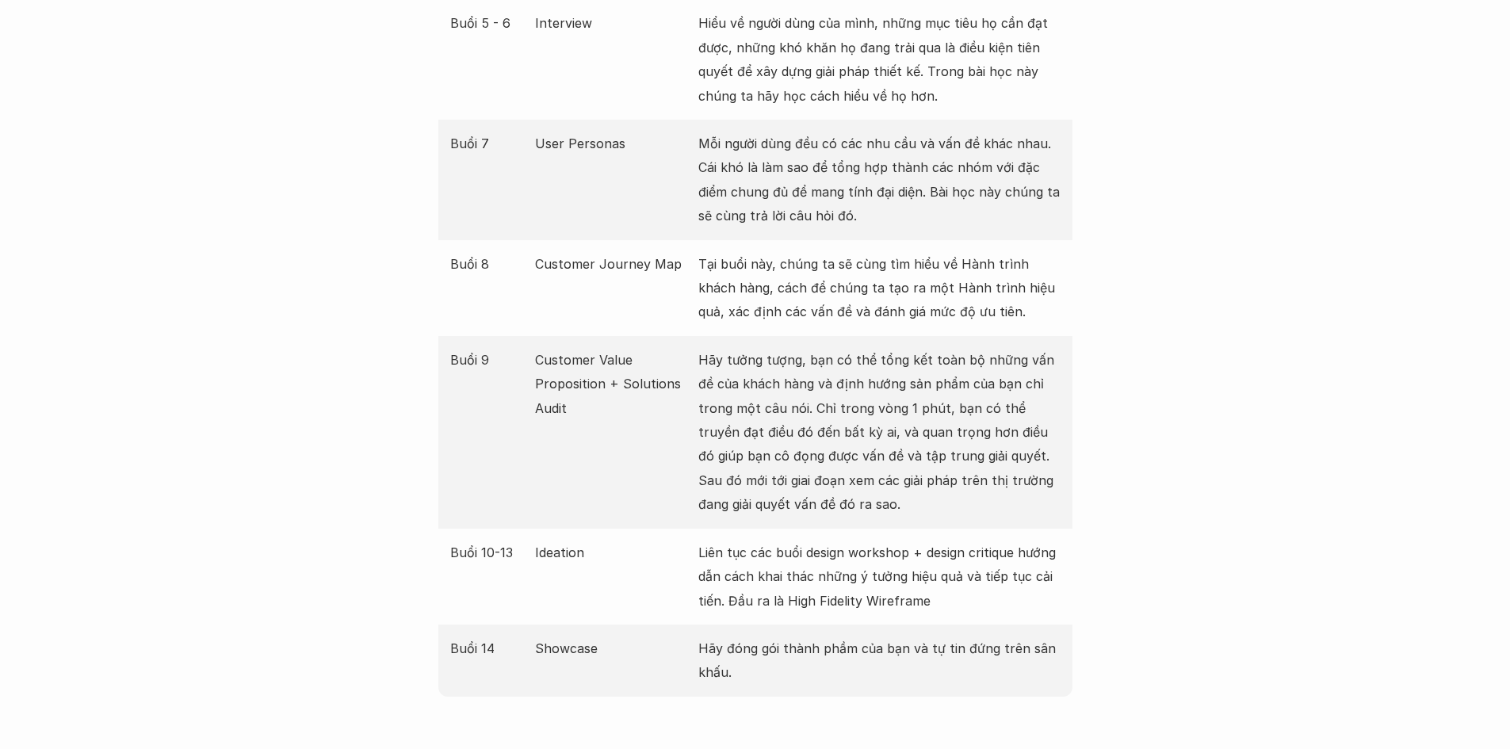
click at [971, 670] on div "Buổi 14 Showcase Hãy đóng gói thành phầm của bạn và tự tin đứng trên sân khấu." at bounding box center [755, 661] width 634 height 72
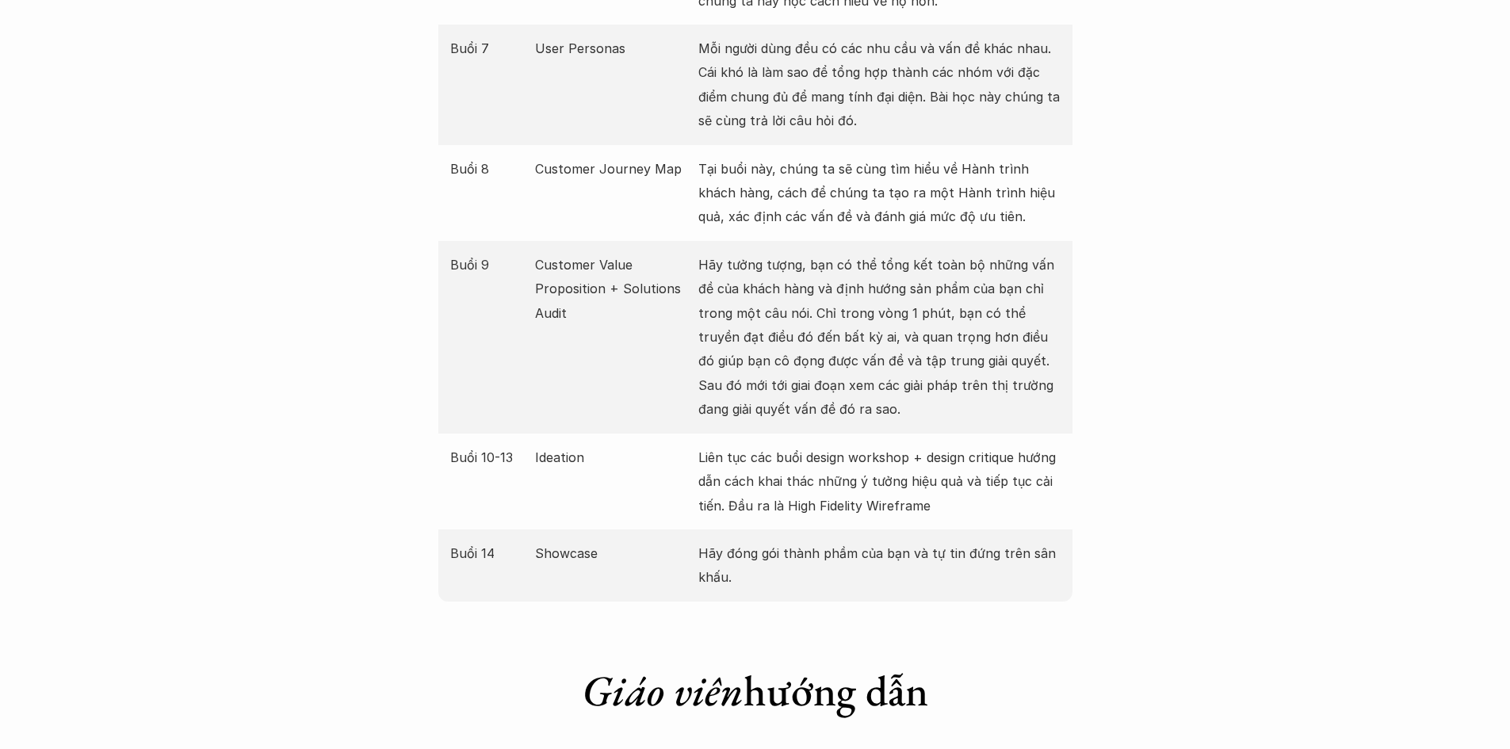
scroll to position [2643, 0]
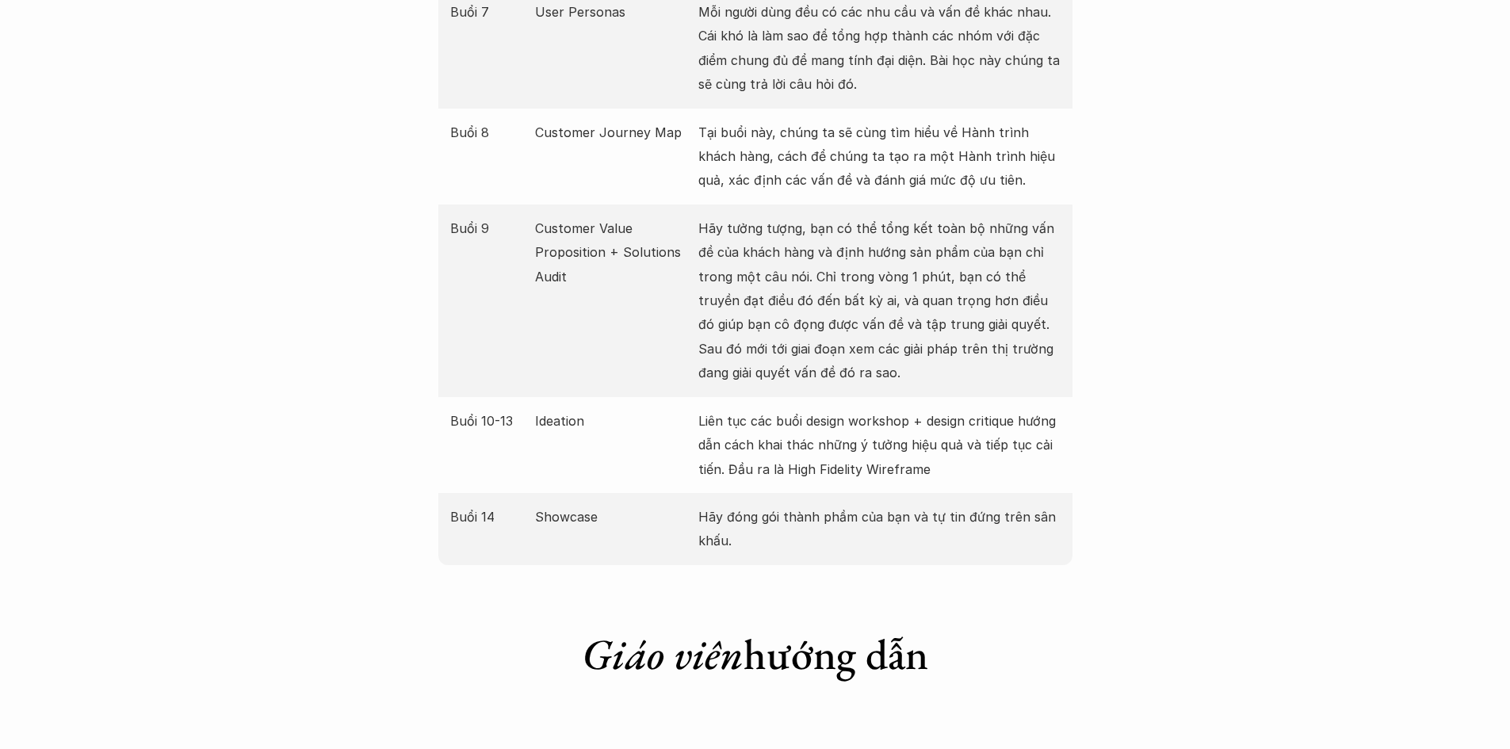
click at [1067, 521] on div "Buổi 14 Showcase Hãy đóng gói thành phầm của bạn và tự tin đứng trên sân khấu." at bounding box center [755, 529] width 634 height 72
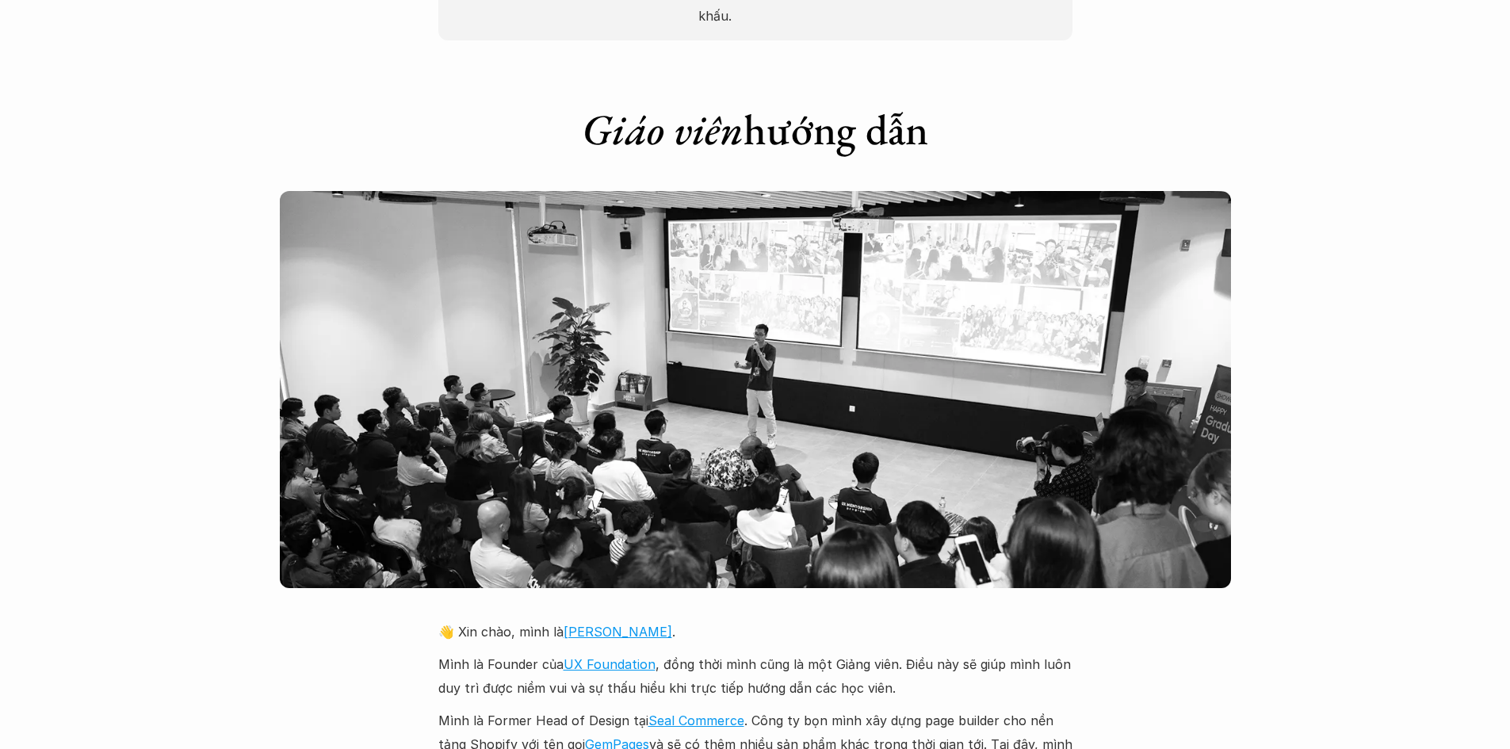
scroll to position [3435, 0]
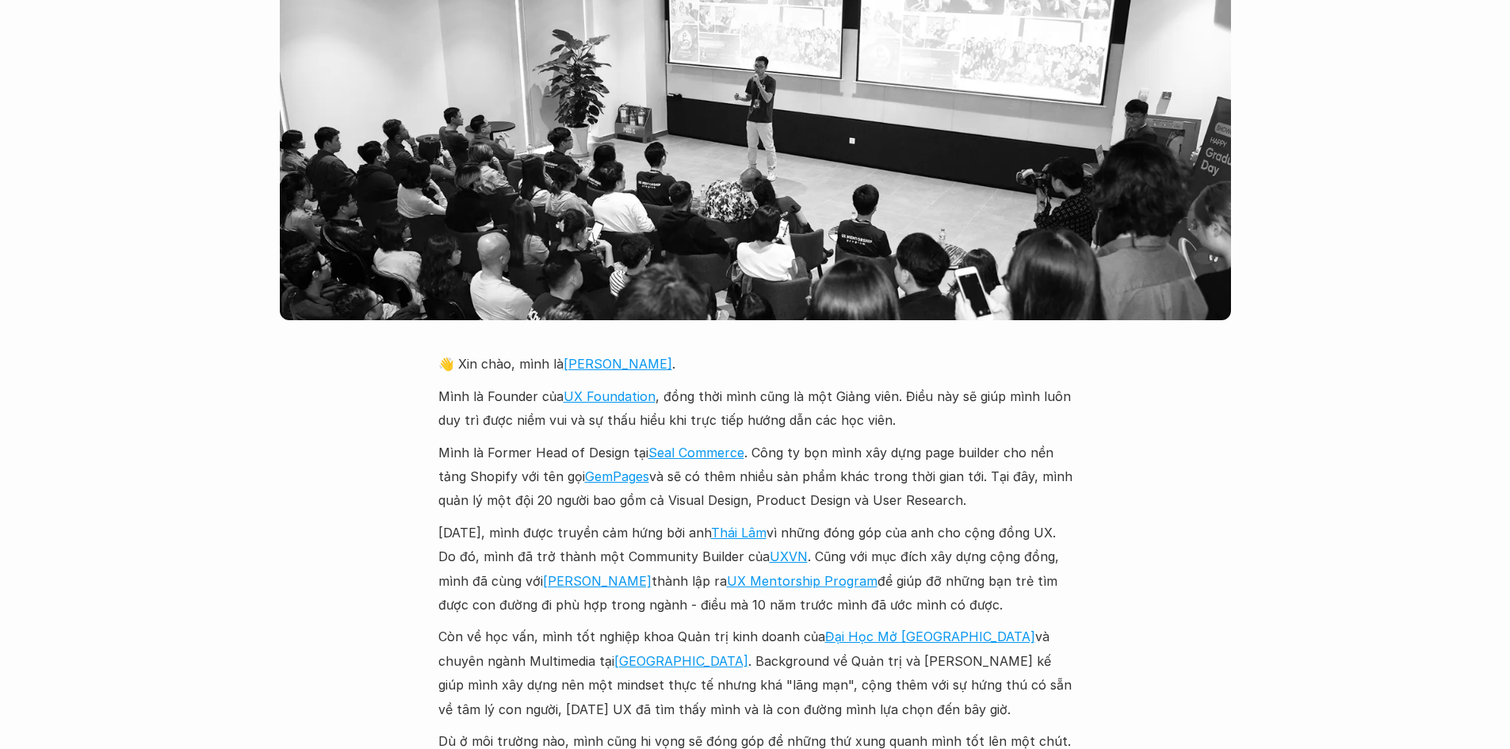
click at [1311, 504] on div "Giới thiệu Các khóa học Case Study Truyện tranh Bài viết UX Map REPORT Lịch kha…" at bounding box center [755, 665] width 1510 height 8200
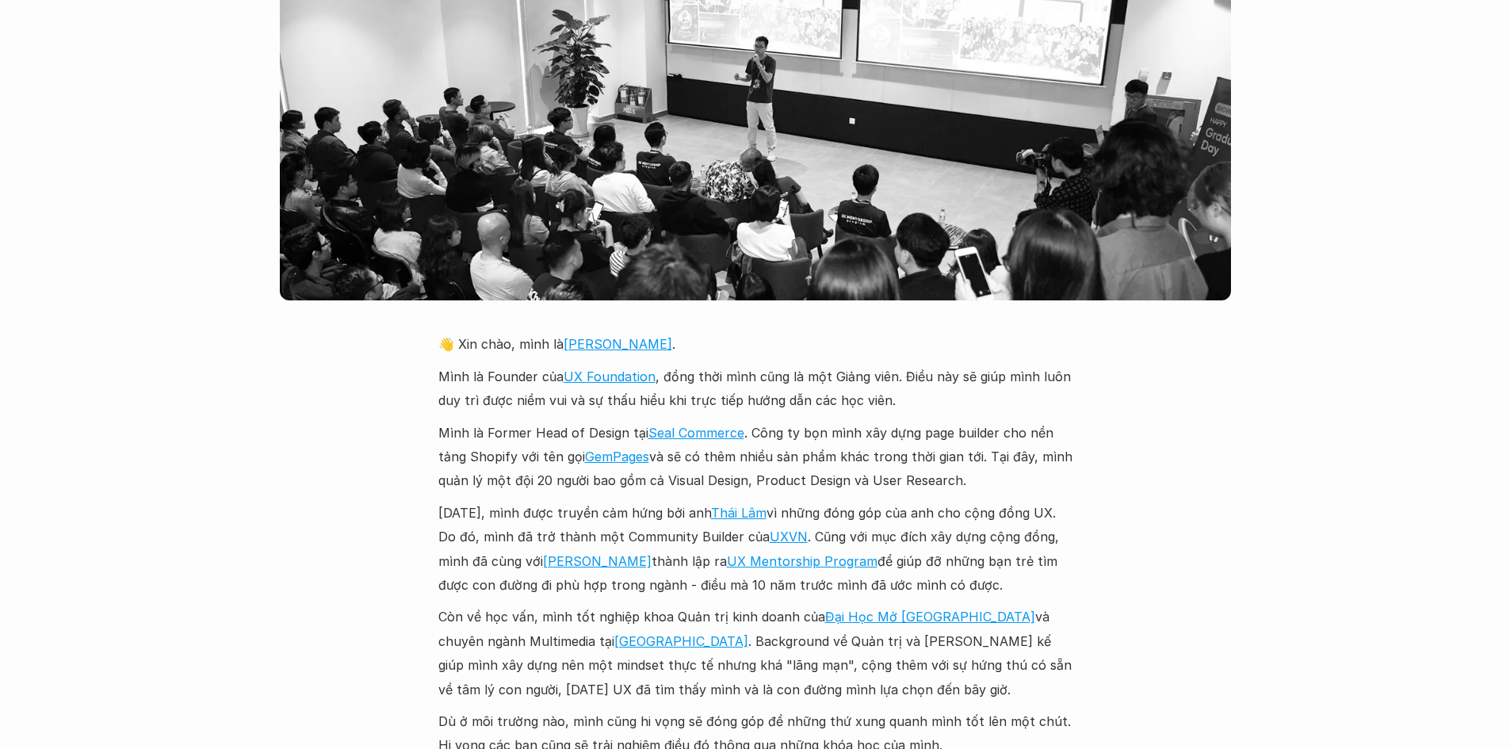
scroll to position [3700, 0]
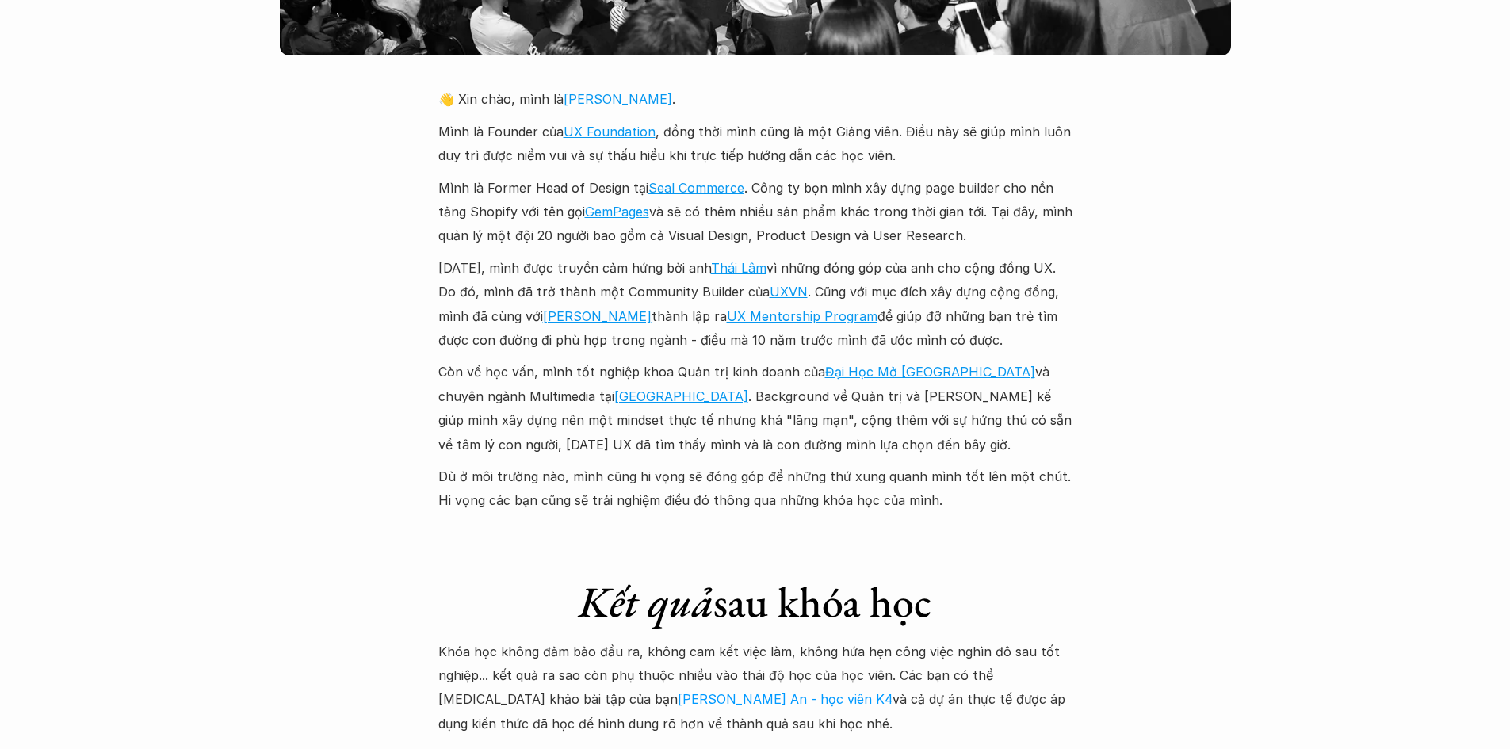
click at [1441, 136] on div "Giới thiệu Các khóa học Case Study Truyện tranh Bài viết UX Map REPORT Lịch kha…" at bounding box center [755, 400] width 1510 height 8200
click at [1269, 288] on div "Giới thiệu Các khóa học Case Study Truyện tranh Bài viết UX Map REPORT Lịch kha…" at bounding box center [755, 400] width 1510 height 8200
click at [1257, 301] on div "Giới thiệu Các khóa học Case Study Truyện tranh Bài viết UX Map REPORT Lịch kha…" at bounding box center [755, 400] width 1510 height 8200
click at [1149, 308] on div "Giới thiệu Các khóa học Case Study Truyện tranh Bài viết UX Map REPORT Lịch kha…" at bounding box center [755, 400] width 1510 height 8200
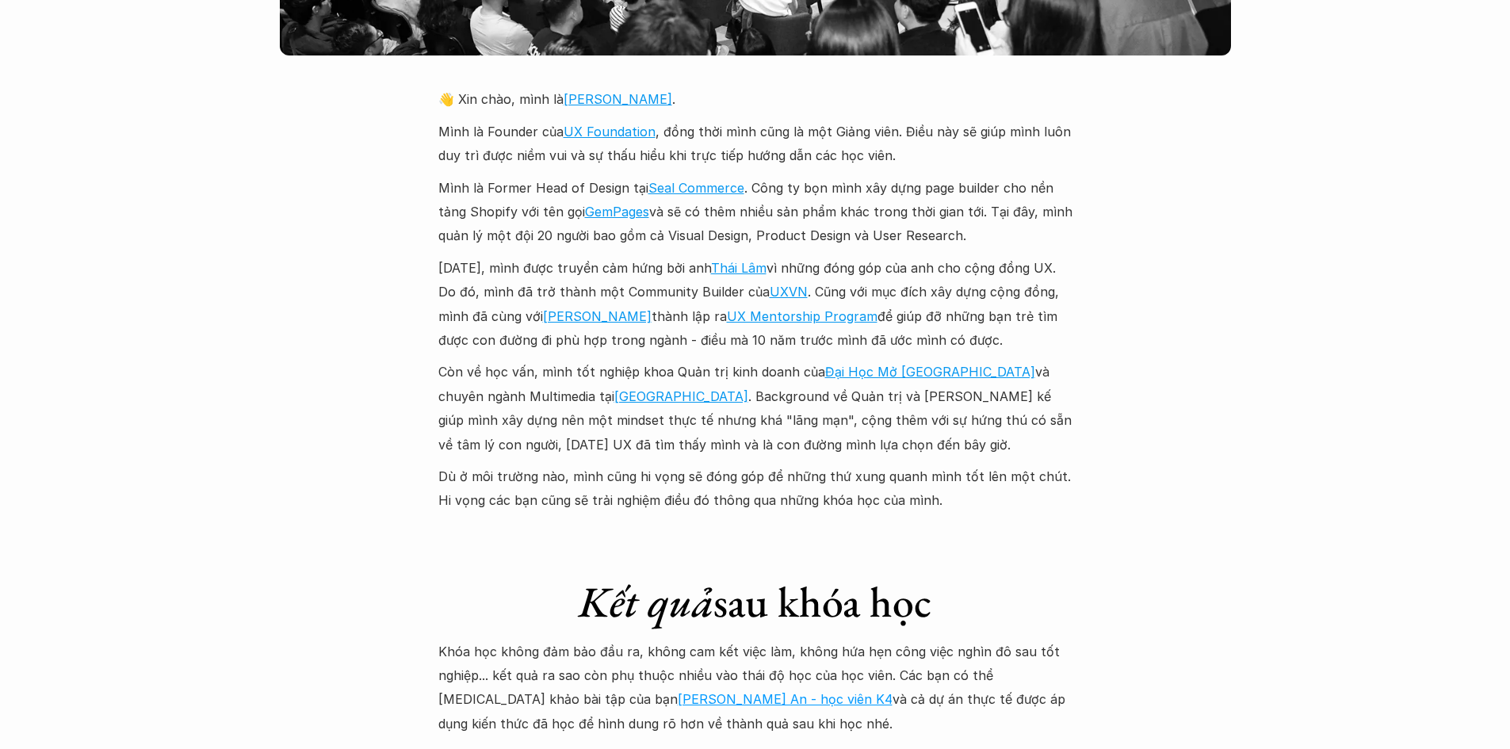
click at [1166, 281] on div "Giới thiệu Các khóa học Case Study Truyện tranh Bài viết UX Map REPORT Lịch kha…" at bounding box center [755, 400] width 1510 height 8200
click at [1172, 284] on div "Giới thiệu Các khóa học Case Study Truyện tranh Bài viết UX Map REPORT Lịch kha…" at bounding box center [755, 400] width 1510 height 8200
click at [1286, 223] on div "Giới thiệu Các khóa học Case Study Truyện tranh Bài viết UX Map REPORT Lịch kha…" at bounding box center [755, 400] width 1510 height 8200
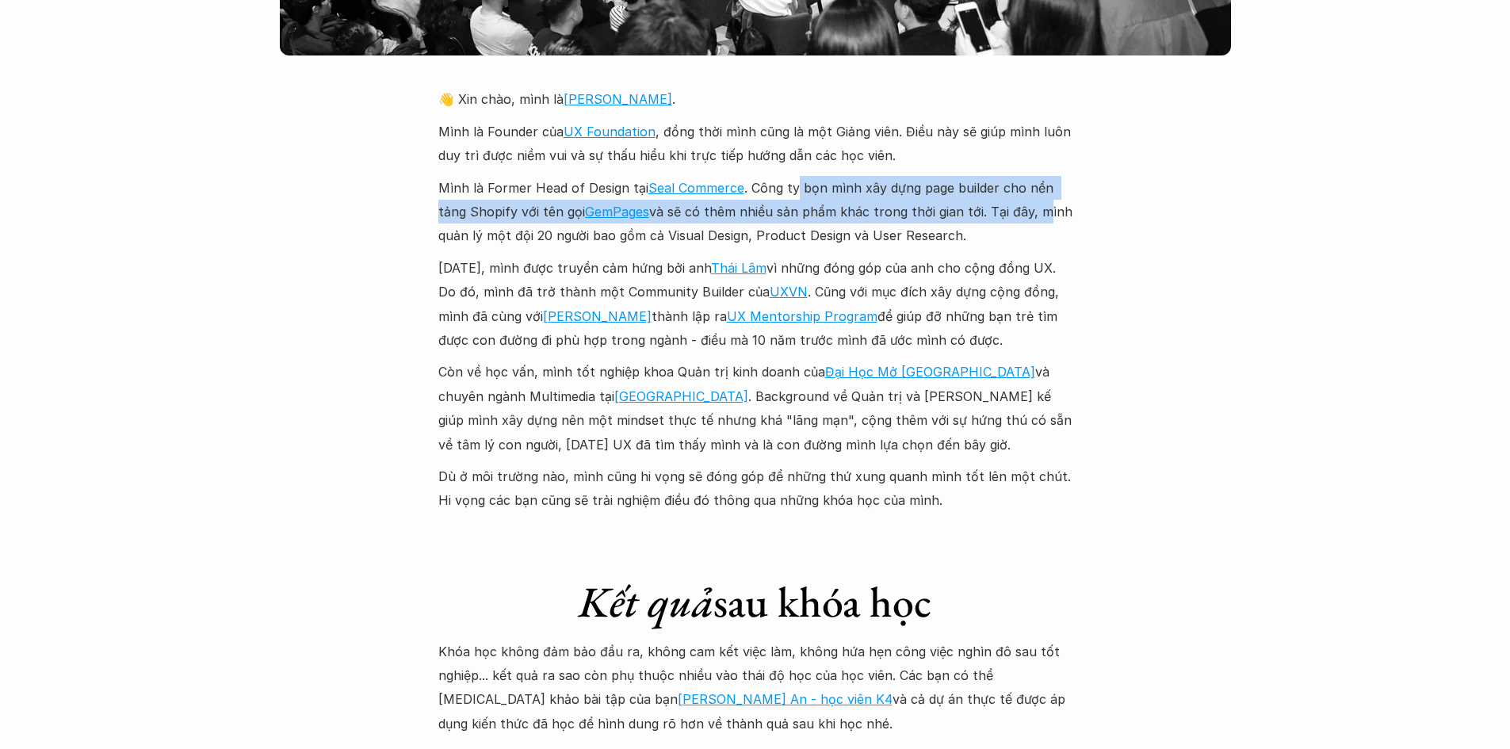
drag, startPoint x: 800, startPoint y: 172, endPoint x: 1126, endPoint y: 184, distance: 326.1
click at [1103, 181] on div "Giới thiệu Các khóa học Case Study Truyện tranh Bài viết UX Map REPORT Lịch kha…" at bounding box center [755, 400] width 1510 height 8200
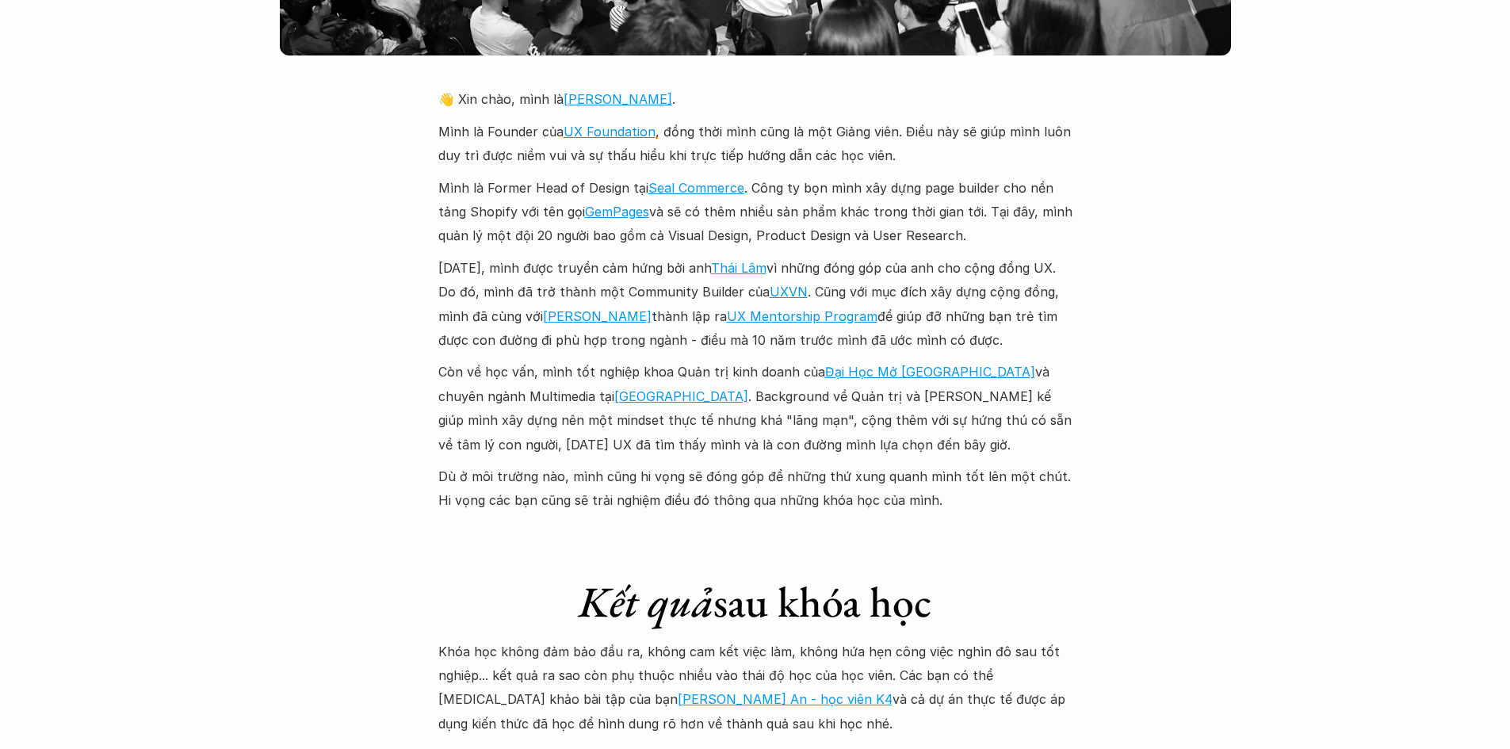
click at [1211, 208] on div "Giới thiệu Các khóa học Case Study Truyện tranh Bài viết UX Map REPORT Lịch kha…" at bounding box center [755, 400] width 1510 height 8200
click at [1211, 217] on div "Giới thiệu Các khóa học Case Study Truyện tranh Bài viết UX Map REPORT Lịch kha…" at bounding box center [755, 400] width 1510 height 8200
click at [1261, 298] on div "Giới thiệu Các khóa học Case Study Truyện tranh Bài viết UX Map REPORT Lịch kha…" at bounding box center [755, 400] width 1510 height 8200
click at [1225, 296] on div "Giới thiệu Các khóa học Case Study Truyện tranh Bài viết UX Map REPORT Lịch kha…" at bounding box center [755, 400] width 1510 height 8200
click at [1154, 298] on div "Giới thiệu Các khóa học Case Study Truyện tranh Bài viết UX Map REPORT Lịch kha…" at bounding box center [755, 400] width 1510 height 8200
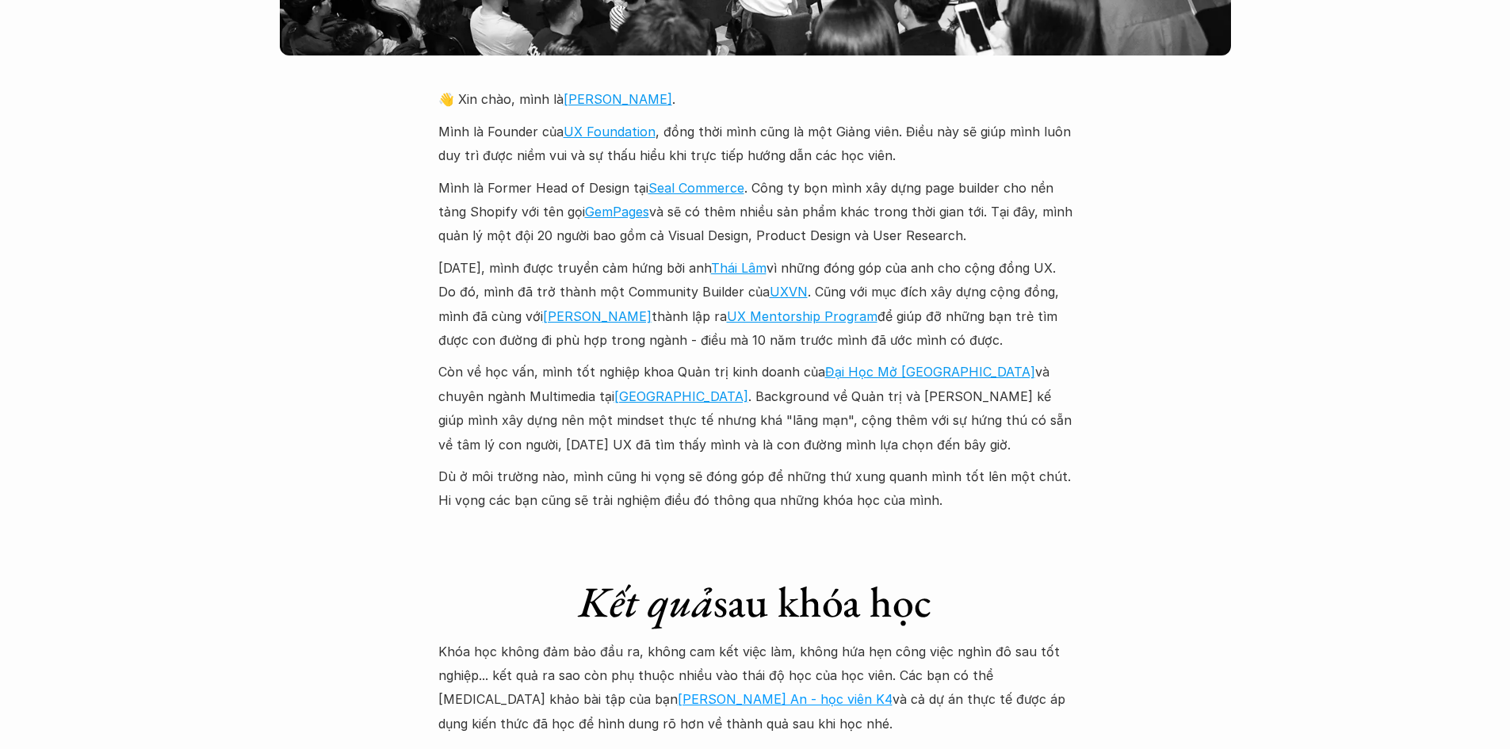
click at [1151, 294] on div "Giới thiệu Các khóa học Case Study Truyện tranh Bài viết UX Map REPORT Lịch kha…" at bounding box center [755, 400] width 1510 height 8200
click at [1212, 307] on div "Giới thiệu Các khóa học Case Study Truyện tranh Bài viết UX Map REPORT Lịch kha…" at bounding box center [755, 400] width 1510 height 8200
click at [1167, 314] on div "Giới thiệu Các khóa học Case Study Truyện tranh Bài viết UX Map REPORT Lịch kha…" at bounding box center [755, 400] width 1510 height 8200
click at [1243, 300] on div "Giới thiệu Các khóa học Case Study Truyện tranh Bài viết UX Map REPORT Lịch kha…" at bounding box center [755, 400] width 1510 height 8200
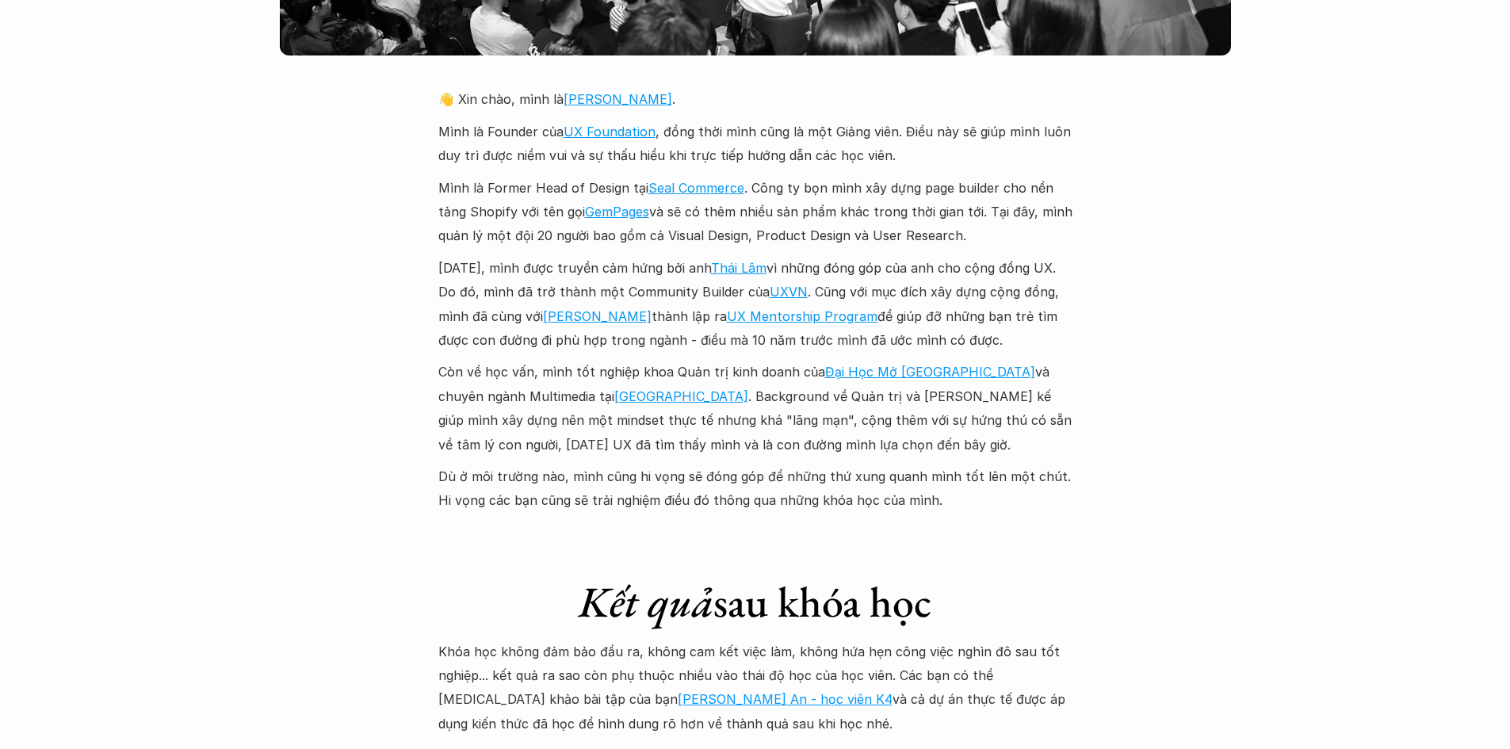
click at [1243, 300] on div "Giới thiệu Các khóa học Case Study Truyện tranh Bài viết UX Map REPORT Lịch kha…" at bounding box center [755, 400] width 1510 height 8200
click at [1296, 308] on div "Giới thiệu Các khóa học Case Study Truyện tranh Bài viết UX Map REPORT Lịch kha…" at bounding box center [755, 400] width 1510 height 8200
click at [1261, 320] on div "Giới thiệu Các khóa học Case Study Truyện tranh Bài viết UX Map REPORT Lịch kha…" at bounding box center [755, 400] width 1510 height 8200
click at [1254, 320] on div "Giới thiệu Các khóa học Case Study Truyện tranh Bài viết UX Map REPORT Lịch kha…" at bounding box center [755, 400] width 1510 height 8200
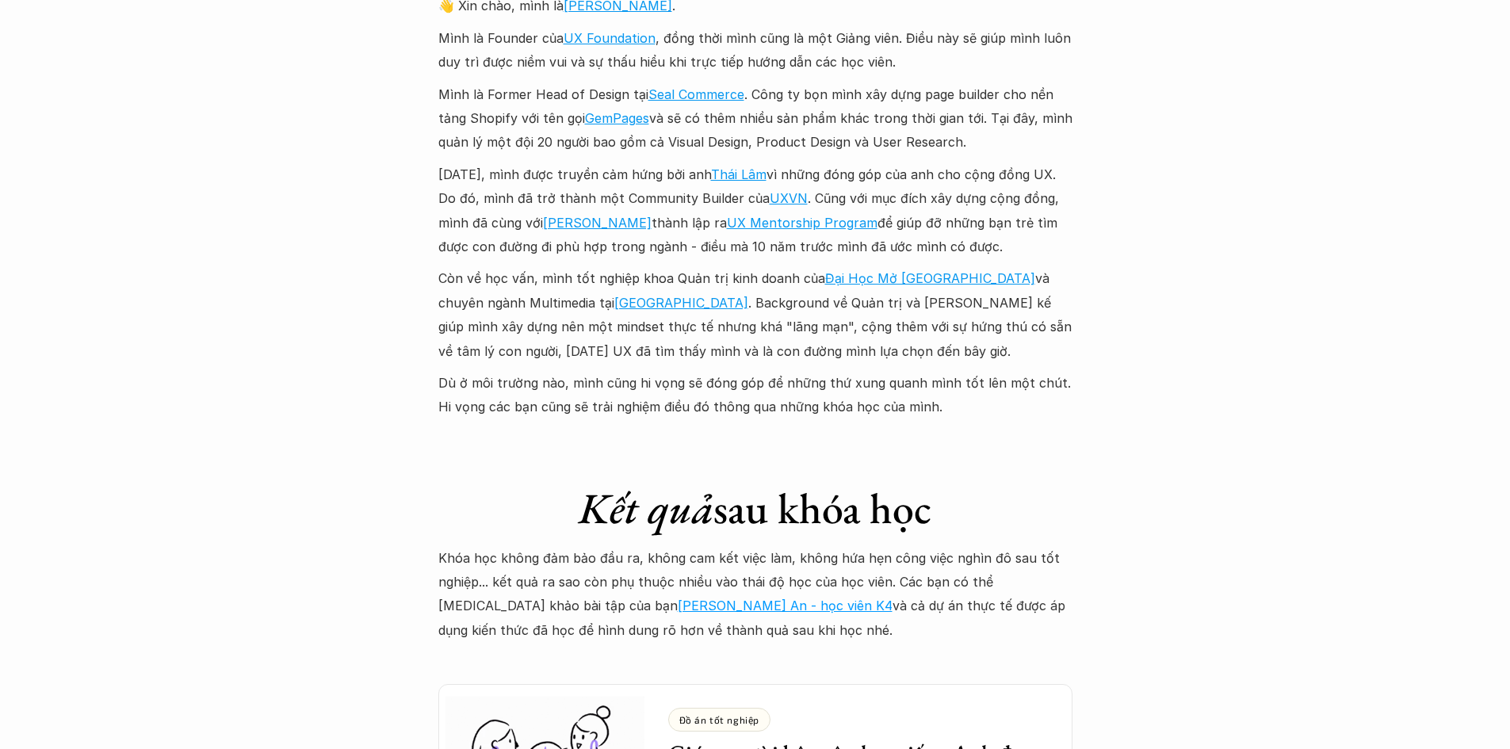
scroll to position [3832, 0]
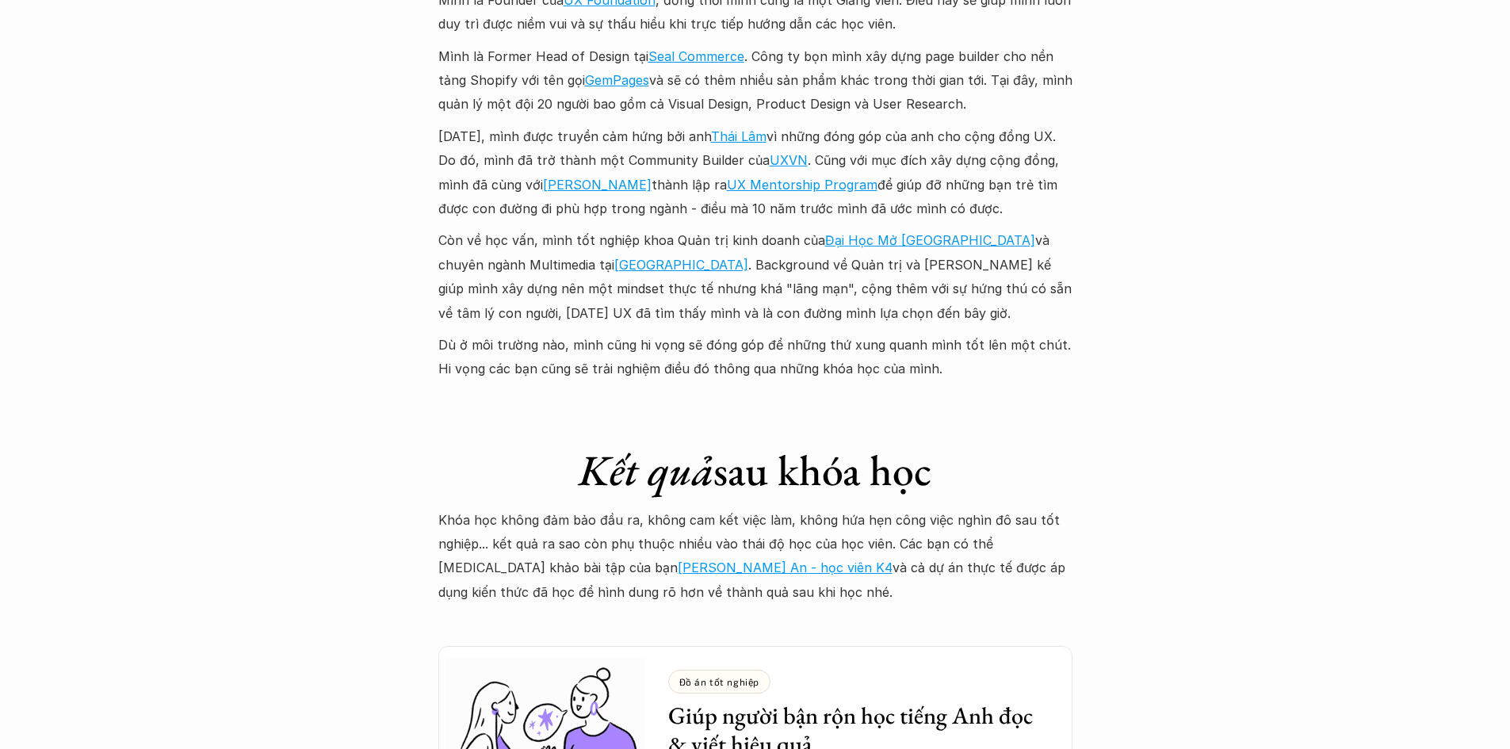
click at [1254, 320] on div "Giới thiệu Các khóa học Case Study Truyện tranh Bài viết UX Map REPORT Lịch kha…" at bounding box center [755, 268] width 1510 height 8200
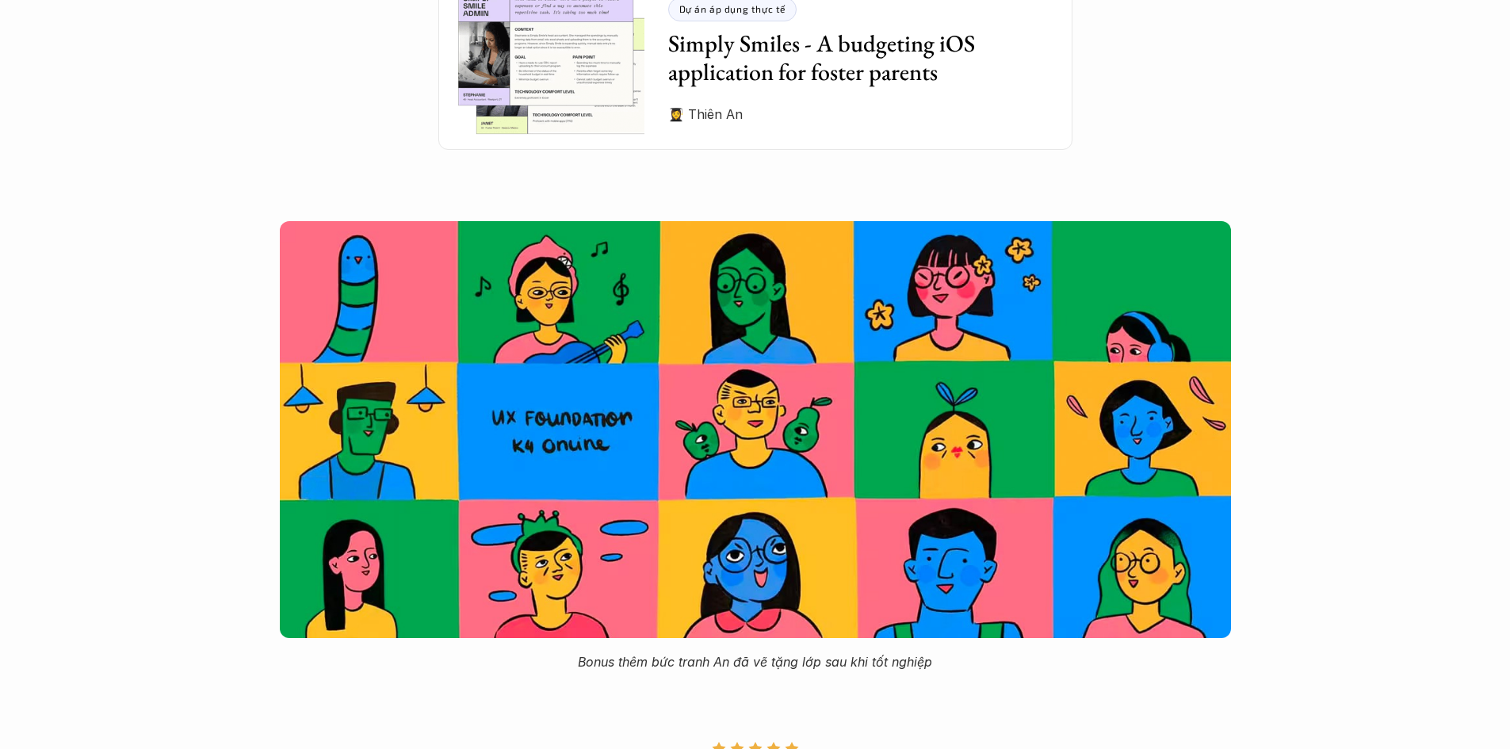
scroll to position [4757, 0]
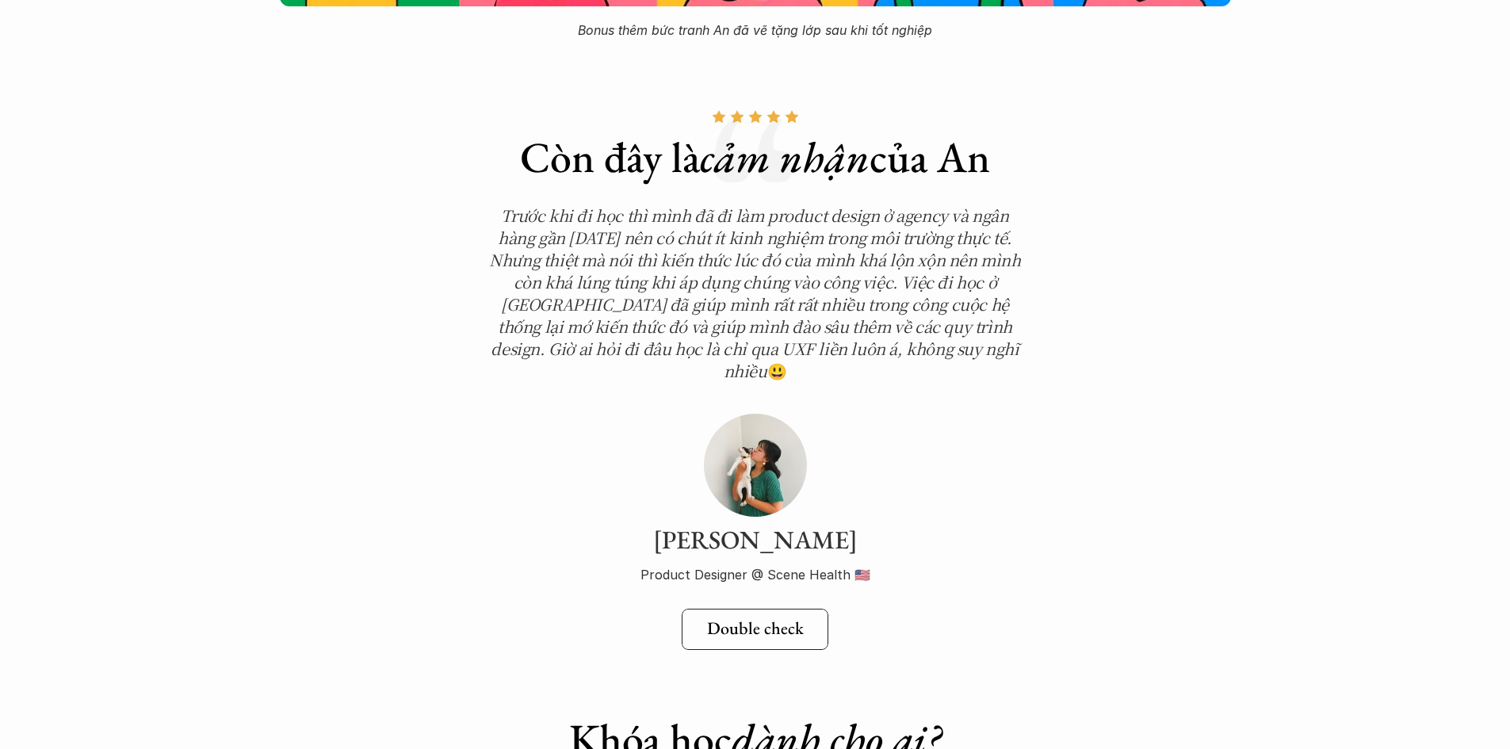
scroll to position [5418, 0]
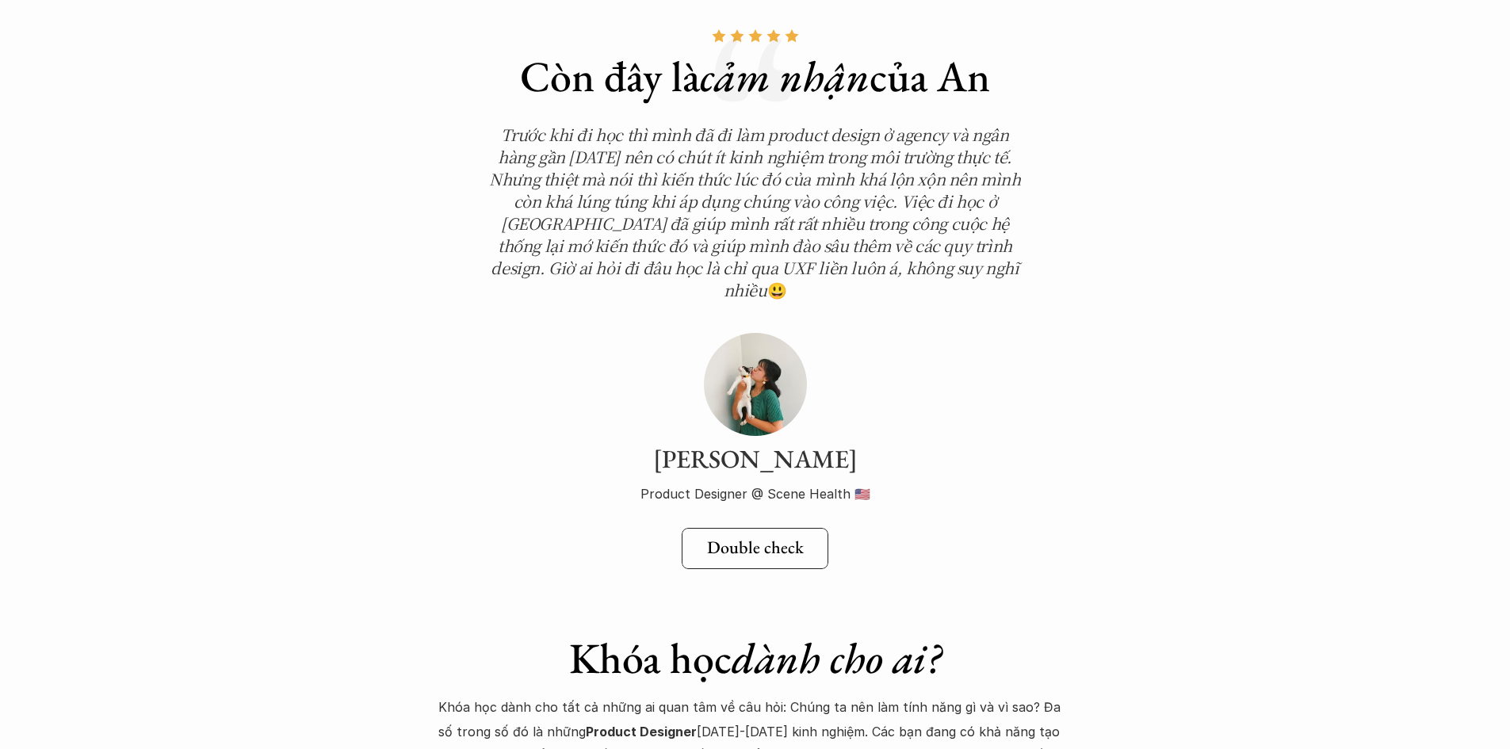
drag, startPoint x: 857, startPoint y: 449, endPoint x: 906, endPoint y: 448, distance: 49.2
click at [906, 482] on p "Product Designer @ Scene Health 🇺🇸" at bounding box center [755, 494] width 547 height 24
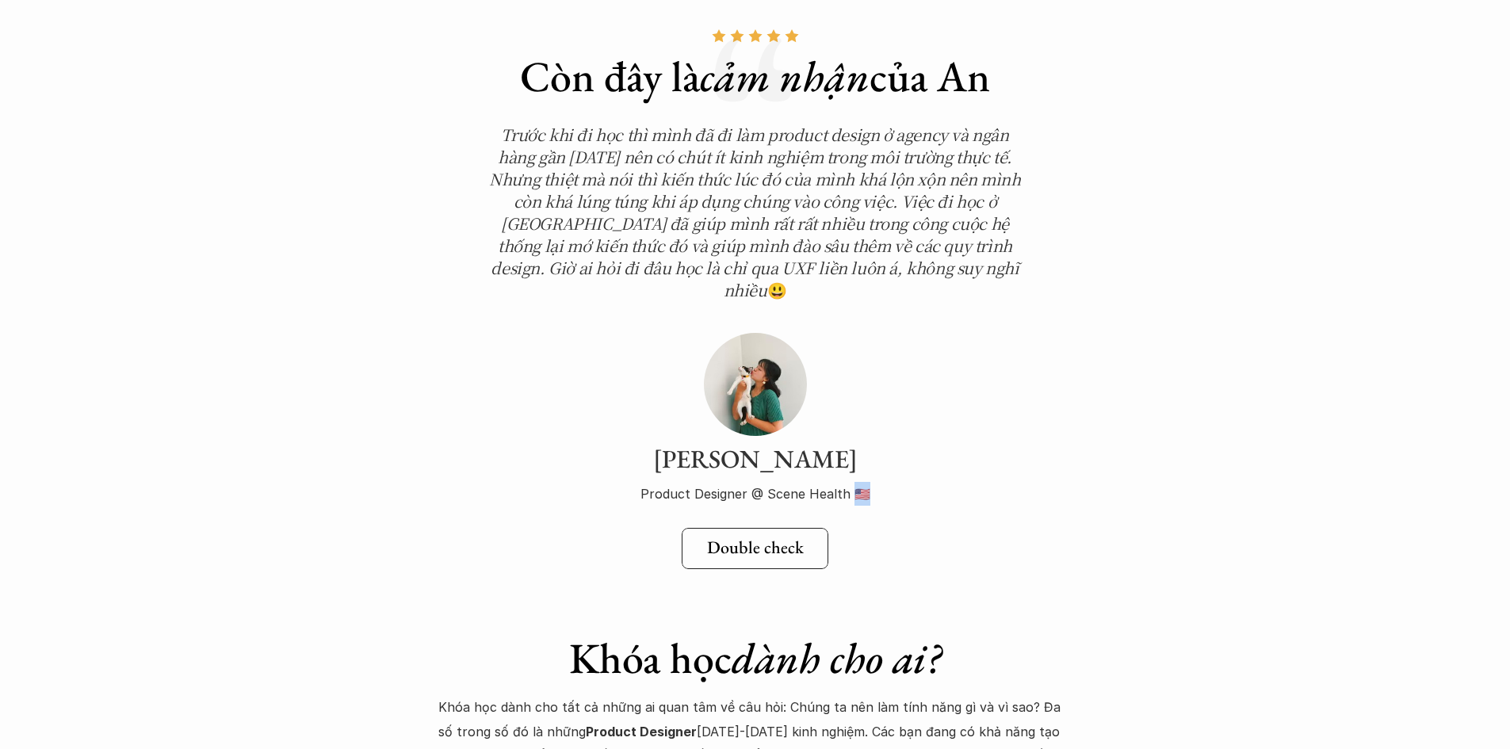
click at [919, 482] on p "Product Designer @ Scene Health 🇺🇸" at bounding box center [755, 494] width 547 height 24
click at [1039, 405] on div "Còn đây là cảm nhận của An Trước khi đi học thì mình đã đi làm product design ở…" at bounding box center [755, 282] width 634 height 576
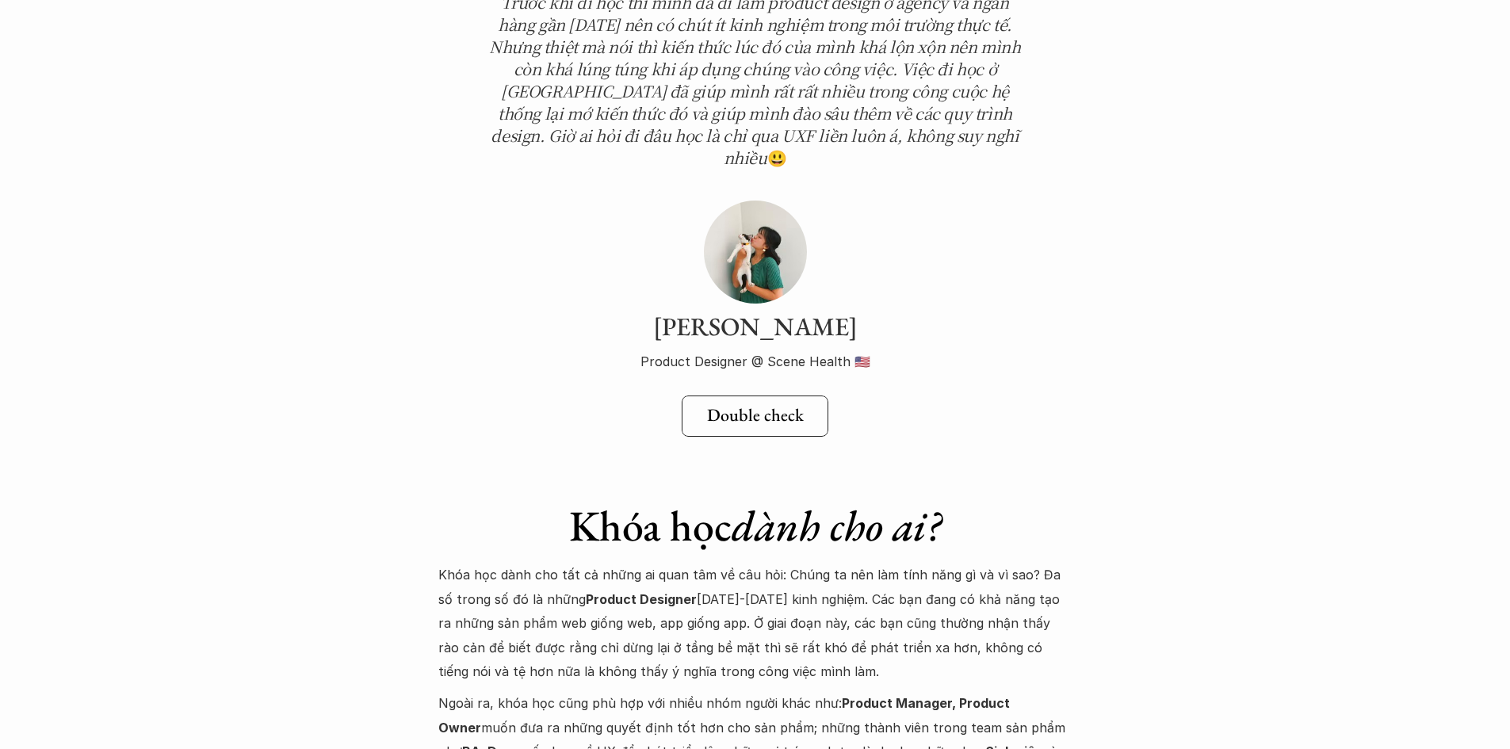
scroll to position [5682, 0]
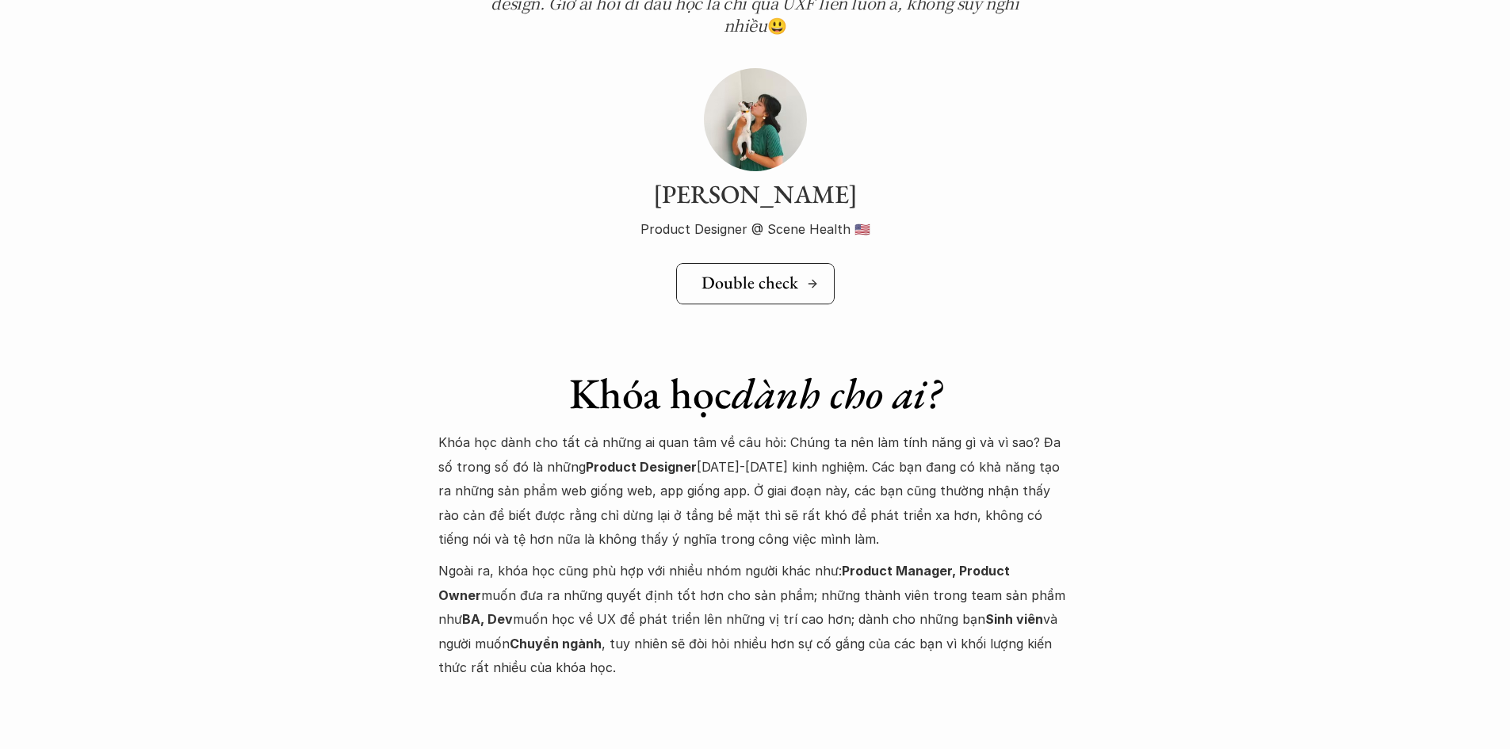
click at [743, 273] on h5 "Double check" at bounding box center [750, 283] width 97 height 21
click at [867, 431] on p "Khóa học dành cho tất cả những ai quan tâm về câu hỏi: Chúng ta nên làm tính nă…" at bounding box center [755, 491] width 634 height 121
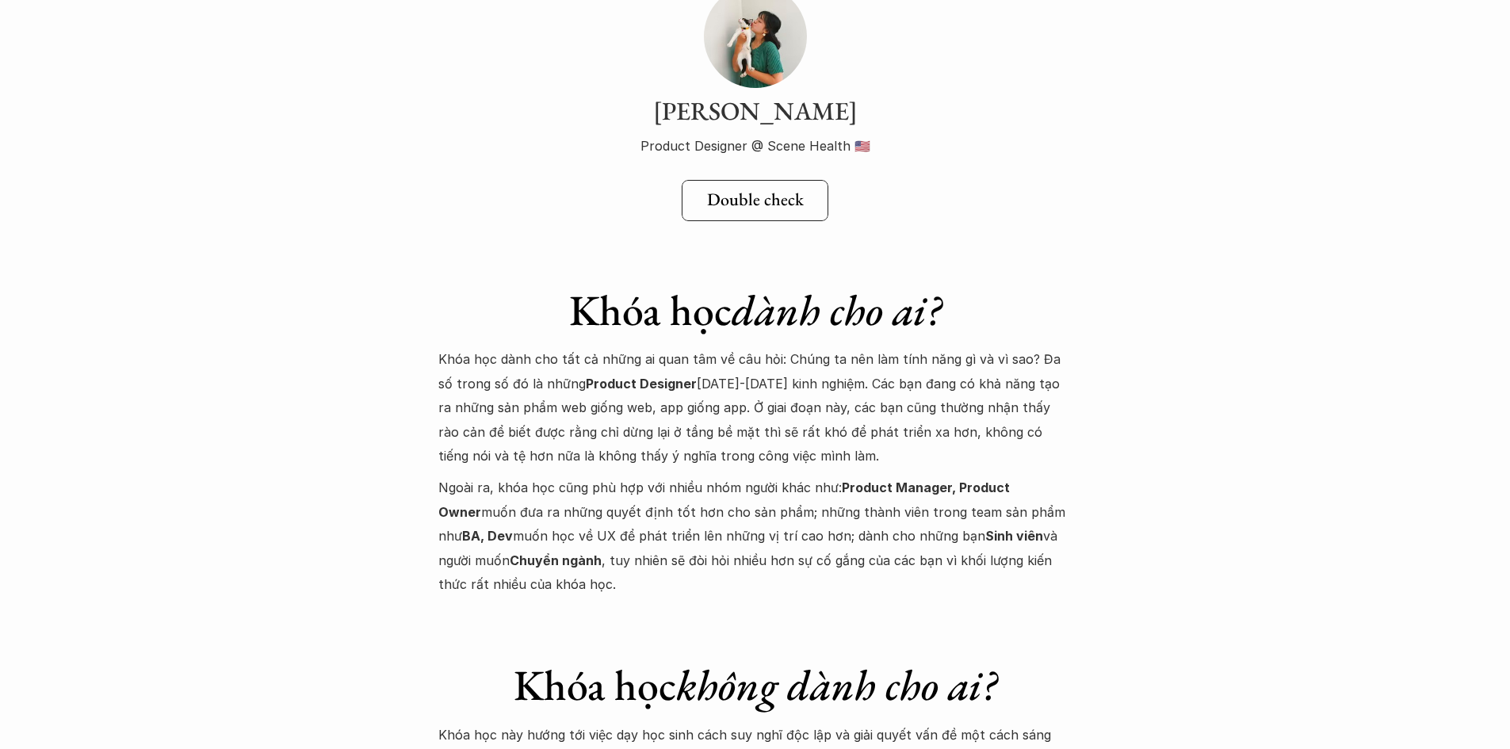
scroll to position [5814, 0]
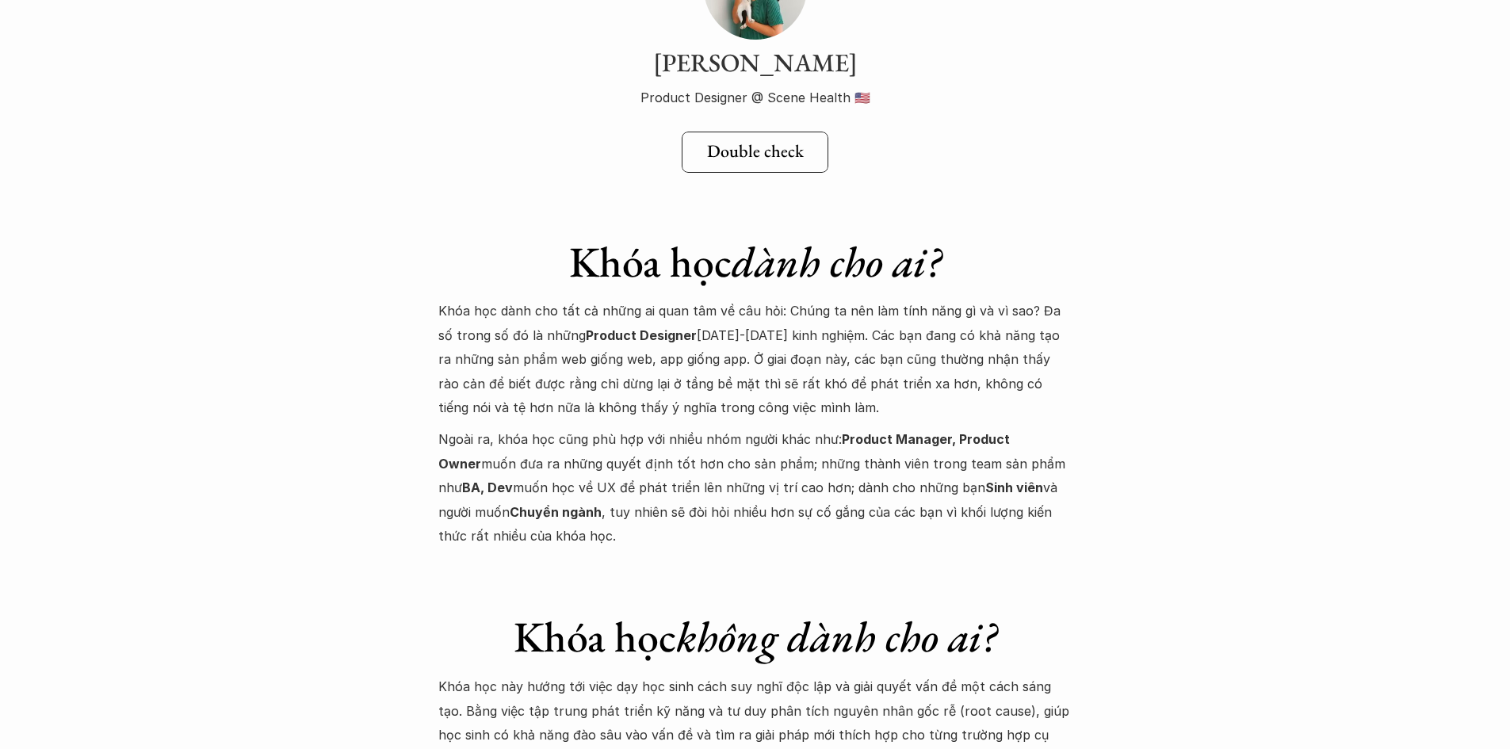
drag, startPoint x: 438, startPoint y: 265, endPoint x: 738, endPoint y: 458, distance: 357.4
click at [738, 458] on div "Khóa học dành cho tất cả những ai quan tâm về câu hỏi: Chúng ta nên làm tính nă…" at bounding box center [755, 423] width 634 height 249
click at [821, 609] on em "không dành cho ai?" at bounding box center [836, 636] width 320 height 55
drag, startPoint x: 591, startPoint y: 507, endPoint x: 431, endPoint y: 247, distance: 306.5
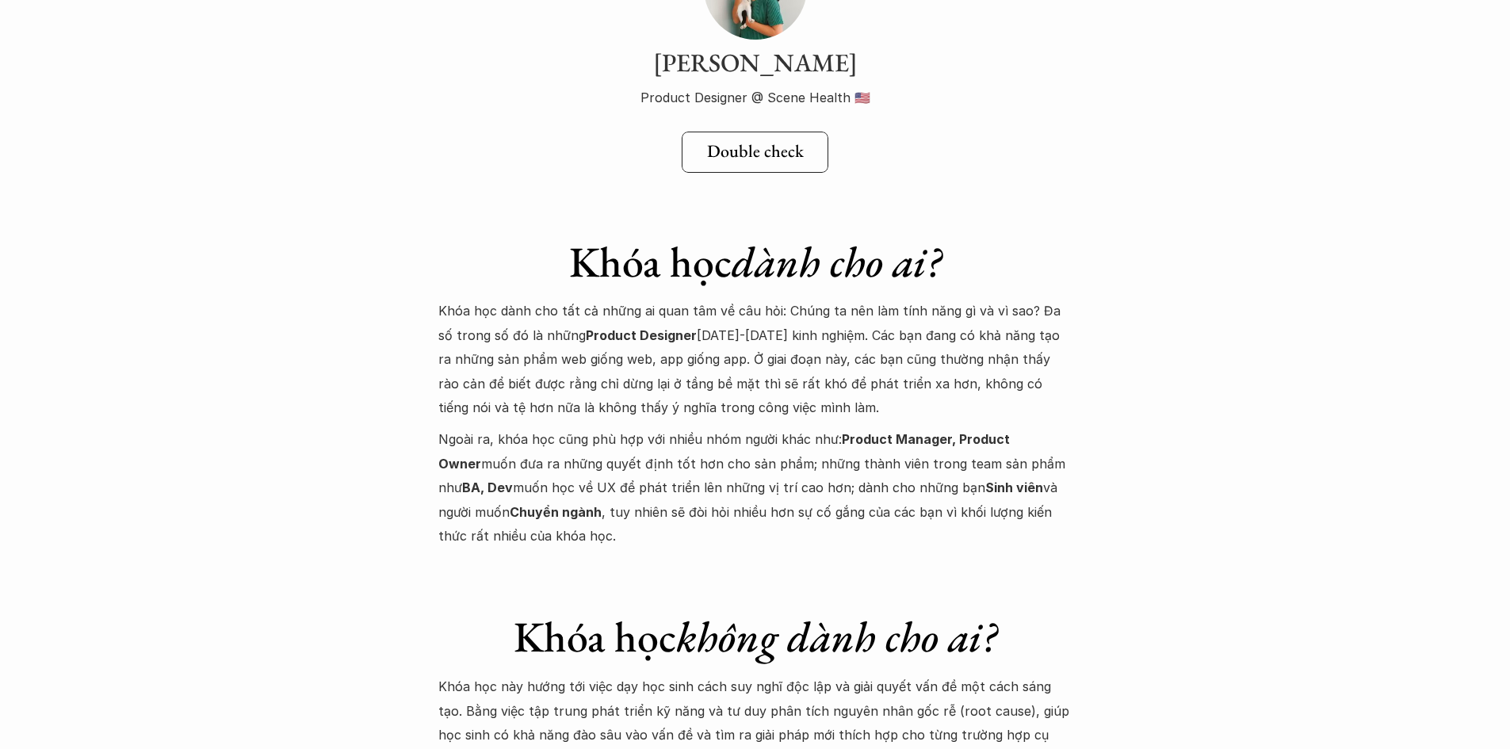
click at [733, 498] on p "Ngoài ra, khóa học cũng phù hợp với nhiều nhóm người khác như: Product Manager,…" at bounding box center [755, 487] width 634 height 121
drag, startPoint x: 549, startPoint y: 204, endPoint x: 960, endPoint y: 485, distance: 498.5
click at [960, 485] on div "Khóa học dành cho ai? Khóa học dành cho tất cả những ai quan tâm về câu hỏi: Ch…" at bounding box center [755, 377] width 634 height 344
click at [690, 455] on p "Ngoài ra, khóa học cũng phù hợp với nhiều nhóm người khác như: Product Manager,…" at bounding box center [755, 487] width 634 height 121
drag, startPoint x: 637, startPoint y: 492, endPoint x: 511, endPoint y: 213, distance: 306.6
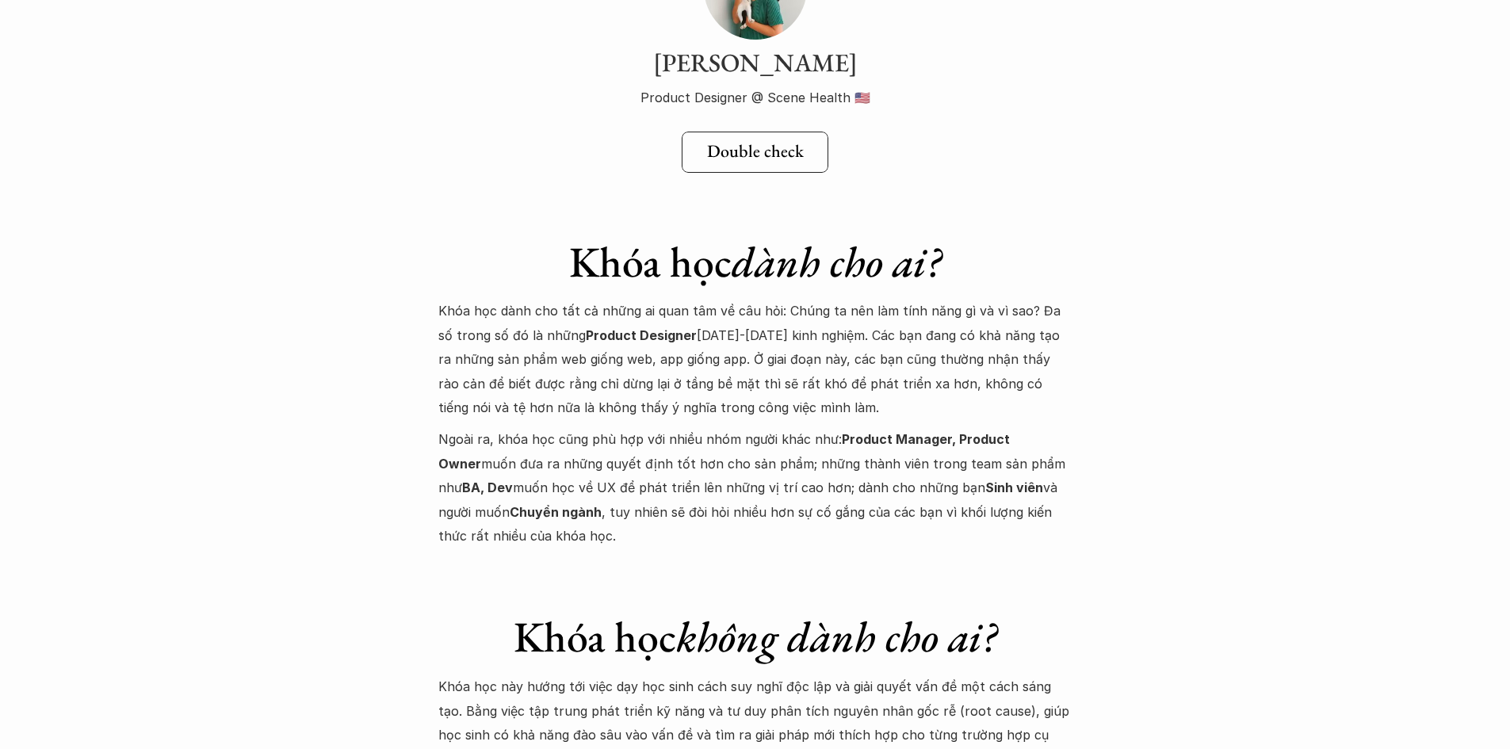
click at [511, 213] on div "Khóa học dành cho ai? Khóa học dành cho tất cả những ai quan tâm về câu hỏi: Ch…" at bounding box center [755, 377] width 634 height 344
click at [527, 236] on h1 "Khóa học dành cho ai?" at bounding box center [755, 262] width 634 height 52
drag, startPoint x: 544, startPoint y: 202, endPoint x: 917, endPoint y: 566, distance: 520.9
click at [916, 477] on p "Ngoài ra, khóa học cũng phù hợp với nhiều nhóm người khác như: Product Manager,…" at bounding box center [755, 487] width 634 height 121
